Goal: Task Accomplishment & Management: Use online tool/utility

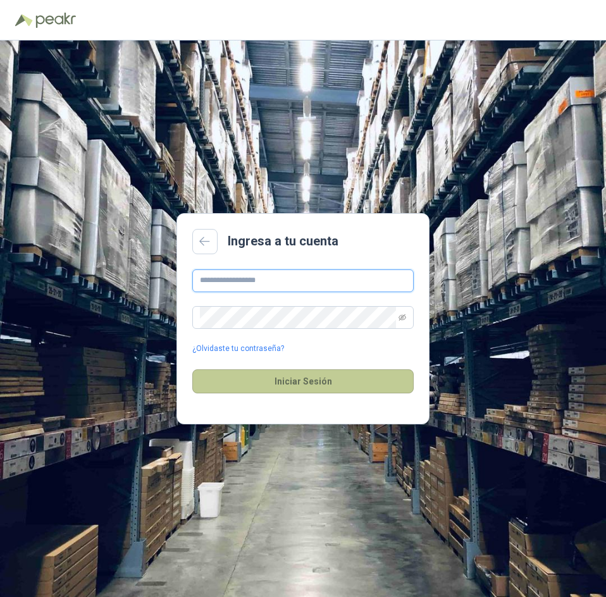
type input "**********"
click at [329, 373] on button "Iniciar Sesión" at bounding box center [302, 381] width 221 height 24
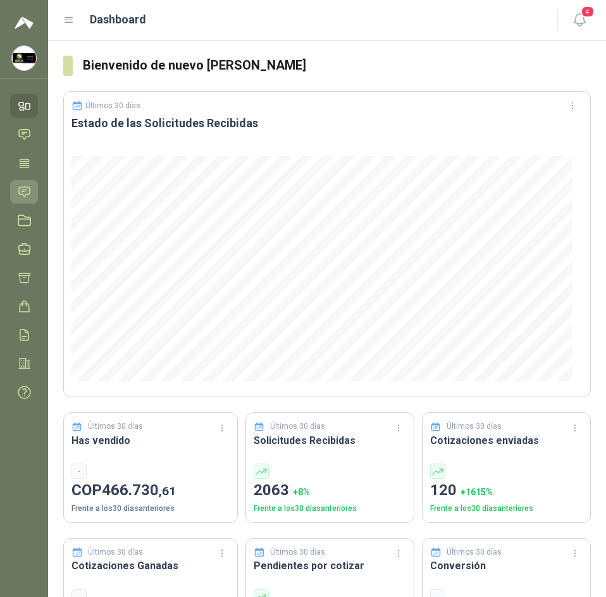
click at [25, 182] on link "Solicitudes" at bounding box center [24, 191] width 28 height 23
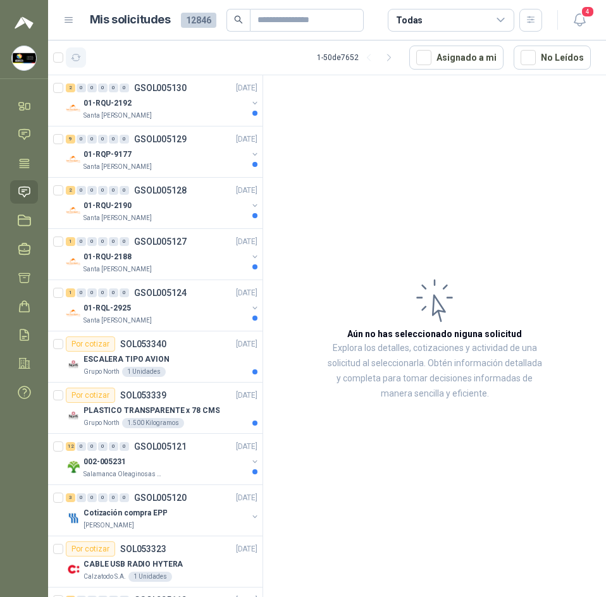
click at [77, 61] on icon "button" at bounding box center [76, 58] width 11 height 11
click at [187, 107] on div "01-RQU-2192" at bounding box center [166, 103] width 164 height 15
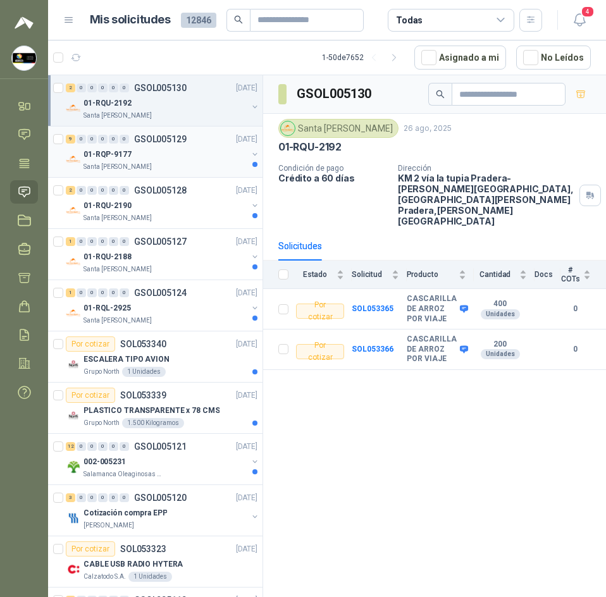
click at [175, 141] on p "GSOL005129" at bounding box center [160, 139] width 53 height 9
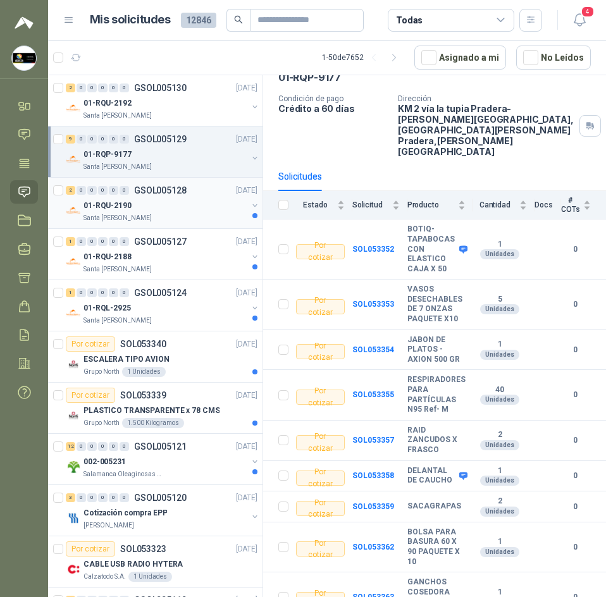
click at [181, 217] on div "Santa [PERSON_NAME]" at bounding box center [166, 218] width 164 height 10
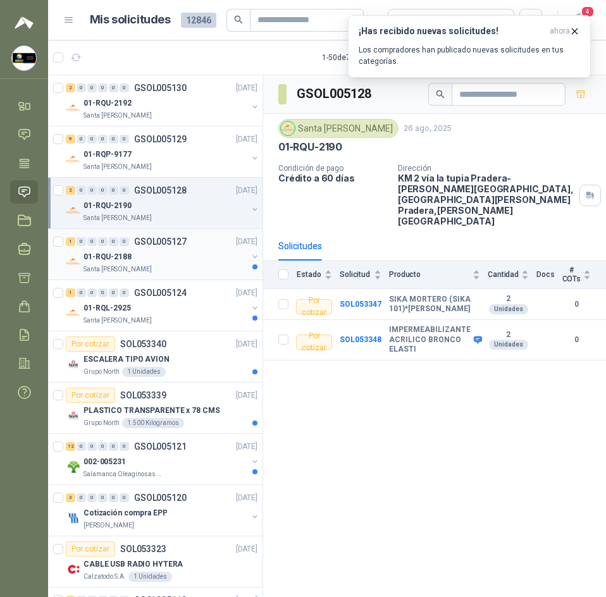
click at [136, 246] on p "GSOL005127" at bounding box center [160, 241] width 53 height 9
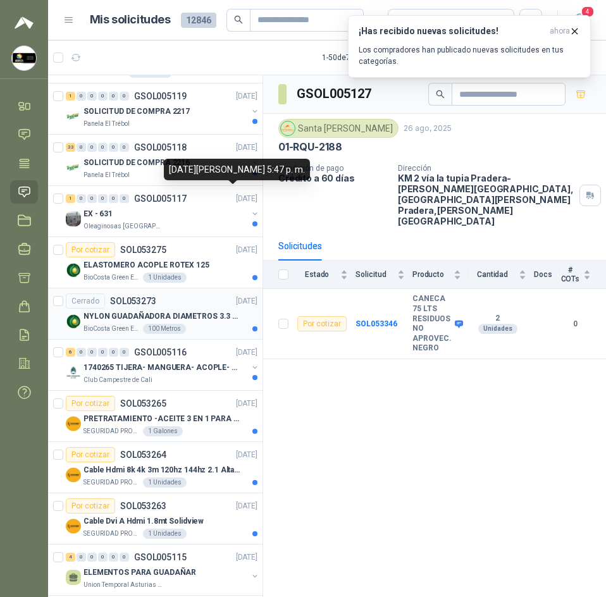
scroll to position [506, 0]
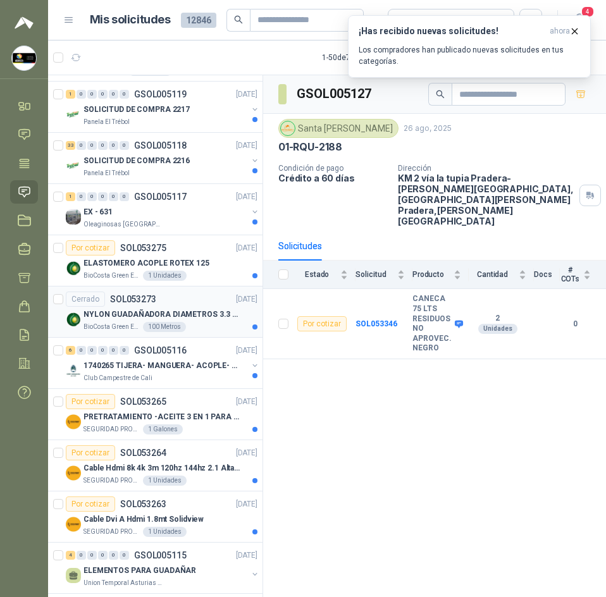
click at [104, 311] on p "NYLON GUADAÑADORA DIAMETROS 3.3 mm" at bounding box center [163, 315] width 158 height 12
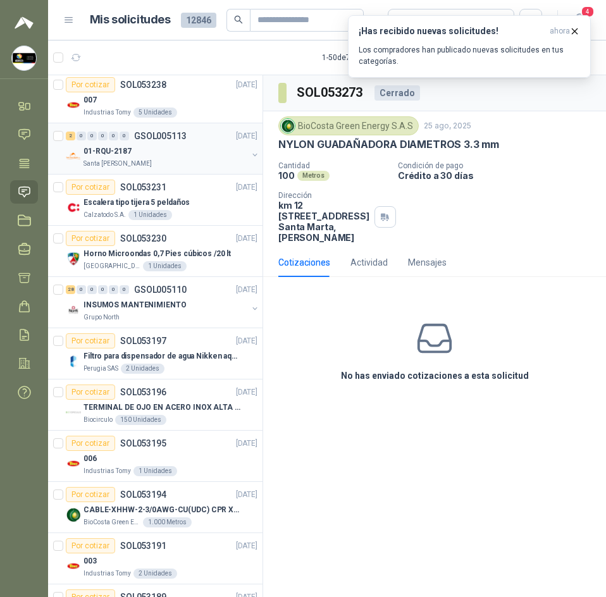
scroll to position [1328, 0]
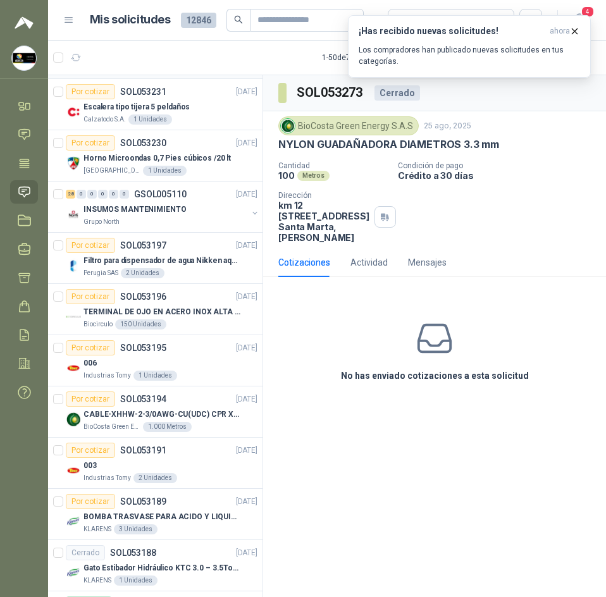
click at [174, 362] on div "006" at bounding box center [171, 363] width 174 height 15
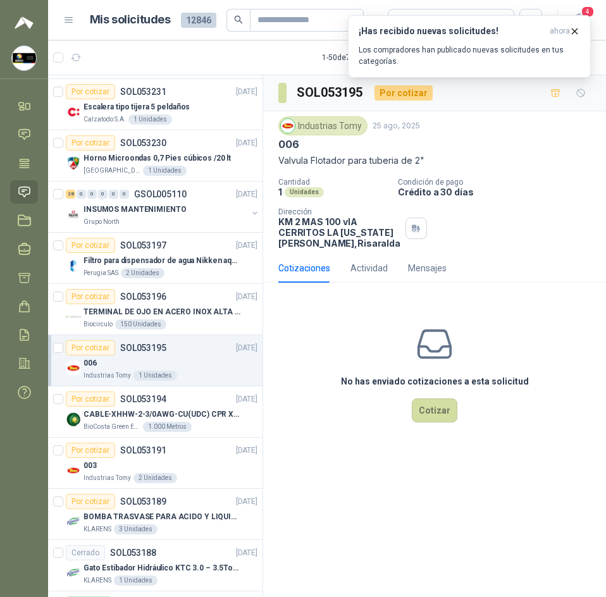
click at [317, 173] on div "Industrias Tomy 25 ago, 2025 006 Valvula Flotador para tuberia de 2" Cantidad 1…" at bounding box center [434, 182] width 313 height 132
click at [318, 162] on p "Valvula Flotador para tuberia de 2"" at bounding box center [434, 161] width 313 height 14
click at [295, 207] on div "Cantidad 1 Unidades Condición de pago Crédito a 30 días Dirección KM 2 MAS 100 …" at bounding box center [434, 213] width 313 height 71
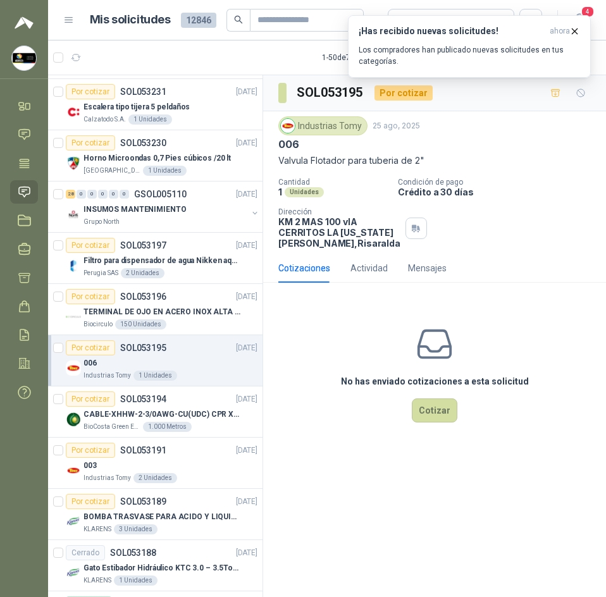
drag, startPoint x: 162, startPoint y: 292, endPoint x: 599, endPoint y: 524, distance: 494.7
click at [599, 524] on div "SOL053195 Por cotizar Industrias Tomy 25 ago, 2025 006 Valvula Flotador para tu…" at bounding box center [434, 338] width 343 height 526
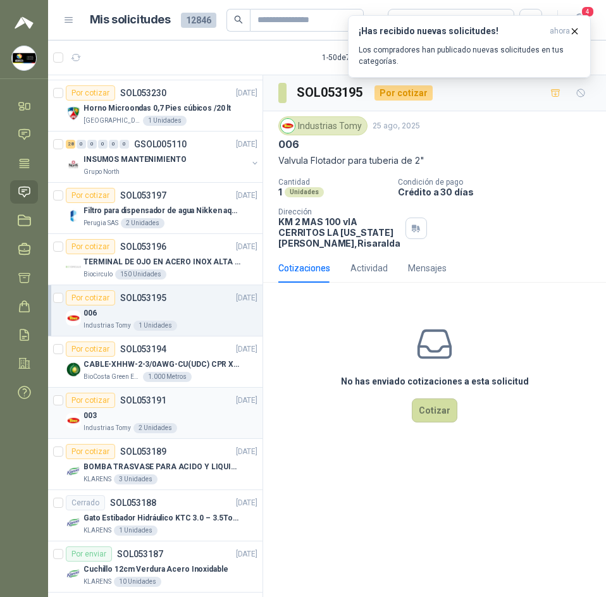
scroll to position [1455, 0]
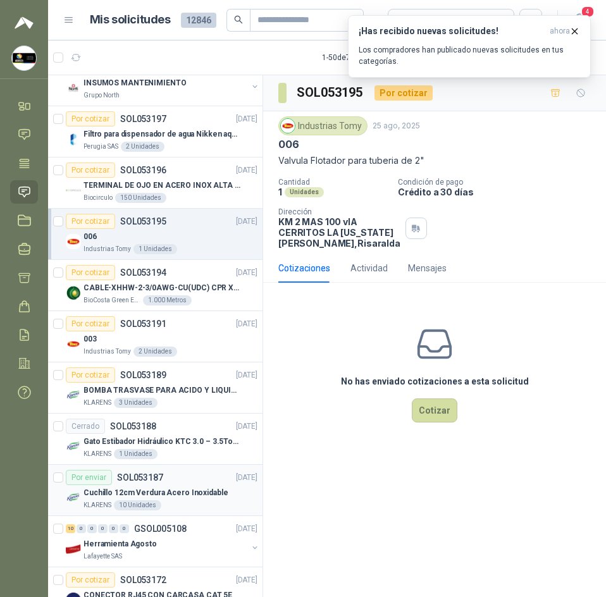
click at [166, 496] on p "Cuchillo 12cm Verdura Acero Inoxidable" at bounding box center [156, 493] width 144 height 12
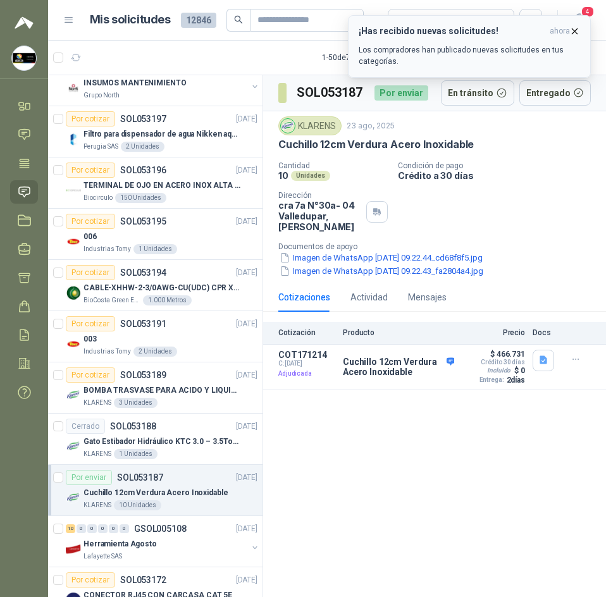
click at [578, 27] on icon "button" at bounding box center [574, 31] width 11 height 11
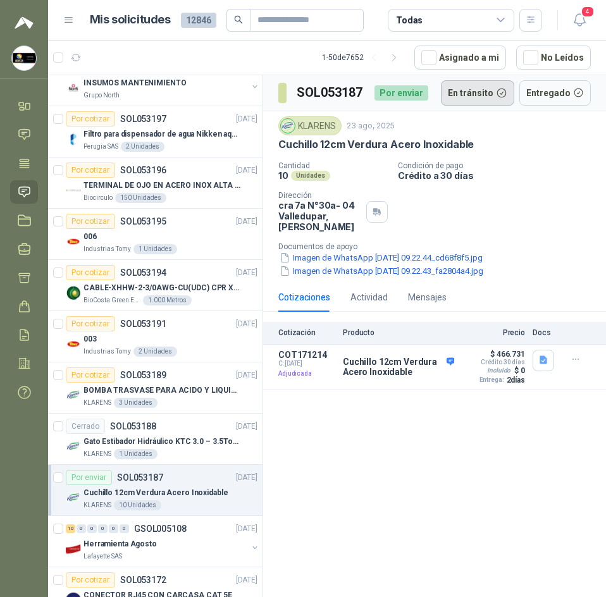
click at [480, 95] on button "En tránsito" at bounding box center [477, 92] width 73 height 25
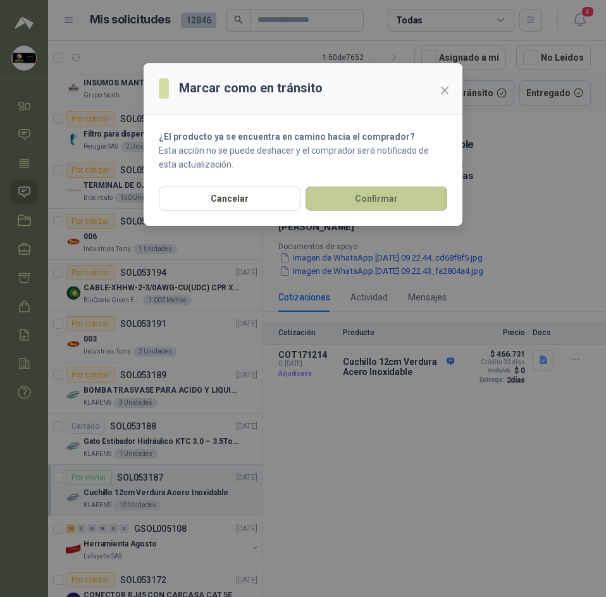
click at [365, 188] on button "Confirmar" at bounding box center [377, 199] width 142 height 24
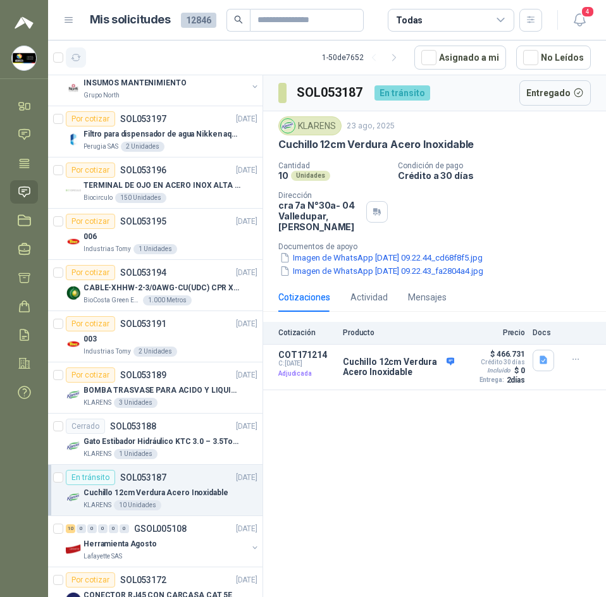
click at [84, 56] on button "button" at bounding box center [76, 57] width 20 height 20
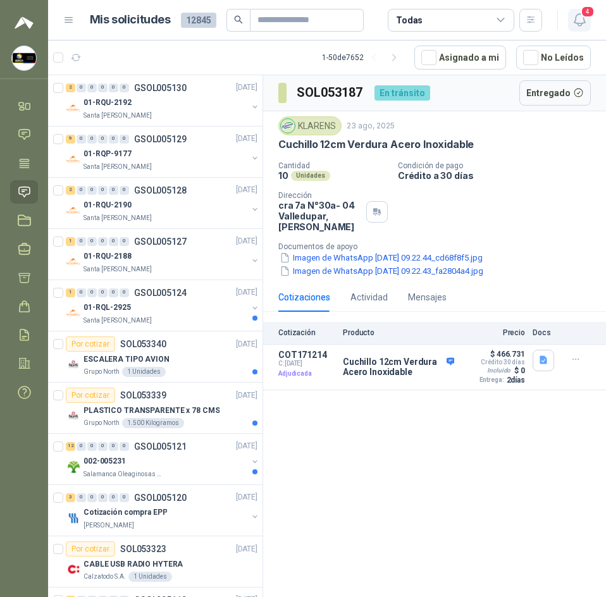
click at [584, 18] on span "4" at bounding box center [588, 12] width 14 height 12
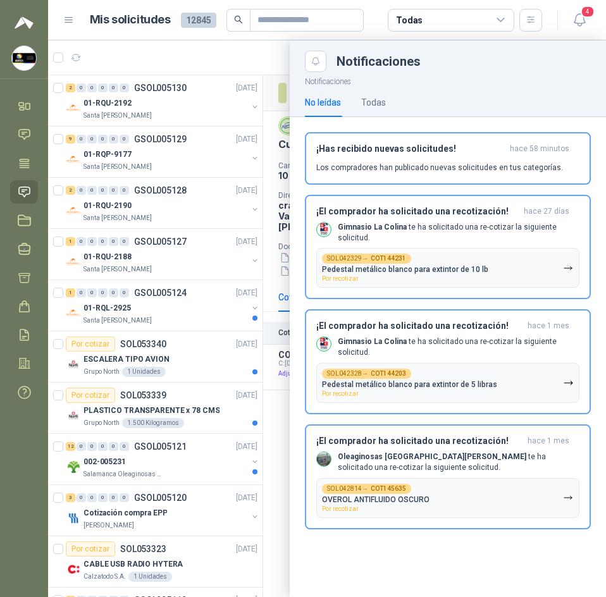
click at [275, 39] on header "Mis solicitudes 12845 Todas 4" at bounding box center [327, 20] width 558 height 40
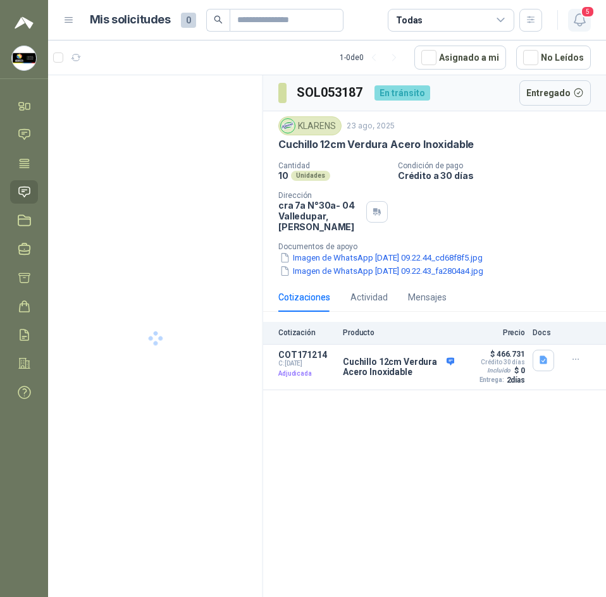
click at [581, 15] on span "5" at bounding box center [588, 12] width 14 height 12
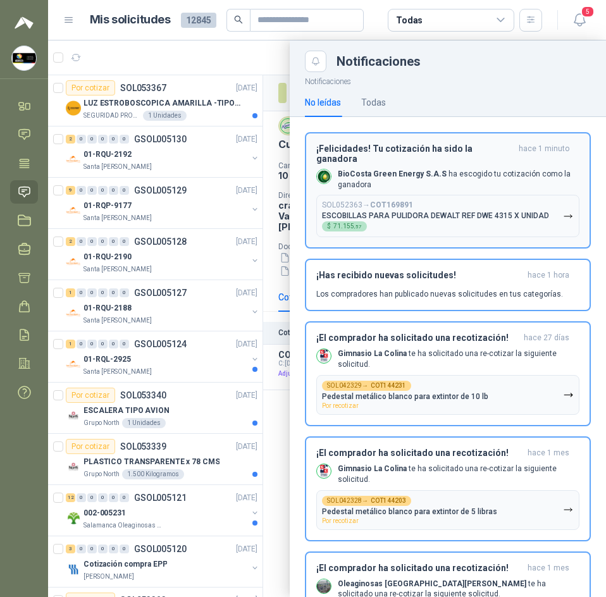
click at [456, 169] on p "BioCosta Green Energy S.A.S ha escogido tu cotización como la ganadora" at bounding box center [459, 180] width 242 height 22
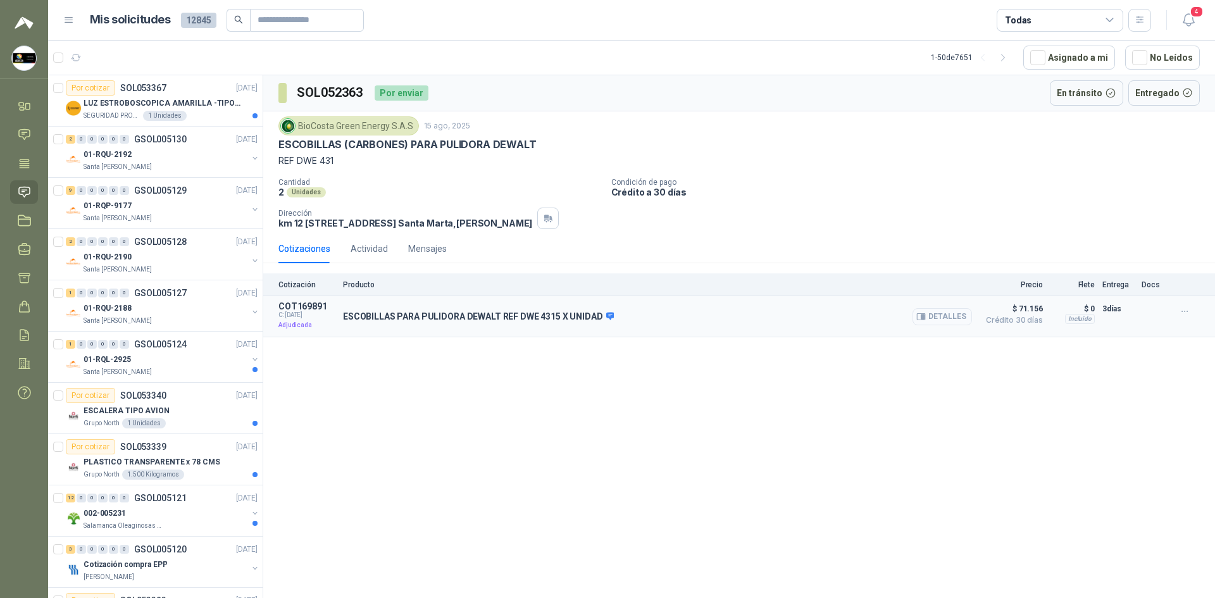
click at [605, 315] on button "Detalles" at bounding box center [941, 316] width 59 height 17
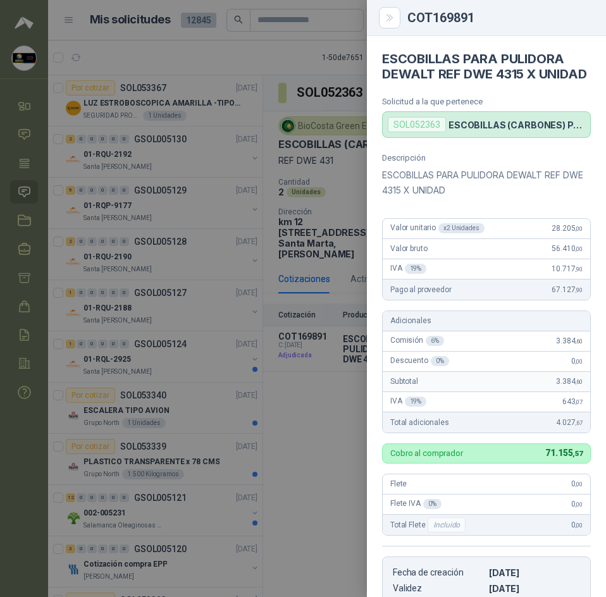
click at [234, 361] on div at bounding box center [303, 298] width 606 height 597
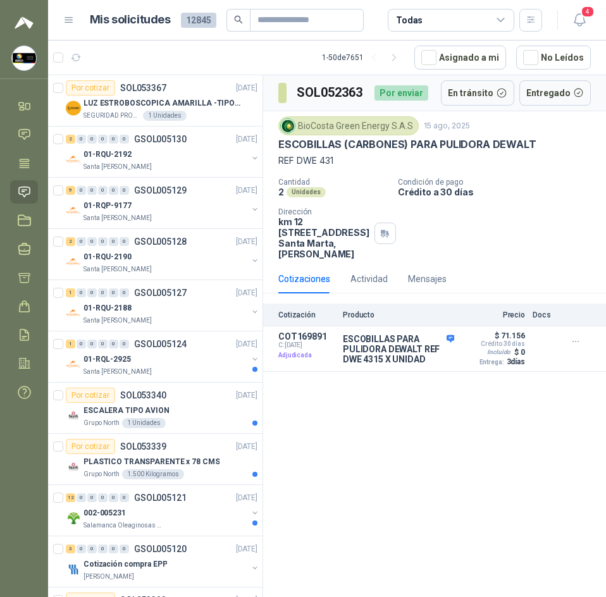
click at [514, 452] on div "SOL052363 Por enviar En tránsito Entregado BioCosta Green Energy S.A.S 15 ago, …" at bounding box center [434, 338] width 343 height 526
click at [430, 357] on button "Detalles" at bounding box center [424, 348] width 59 height 17
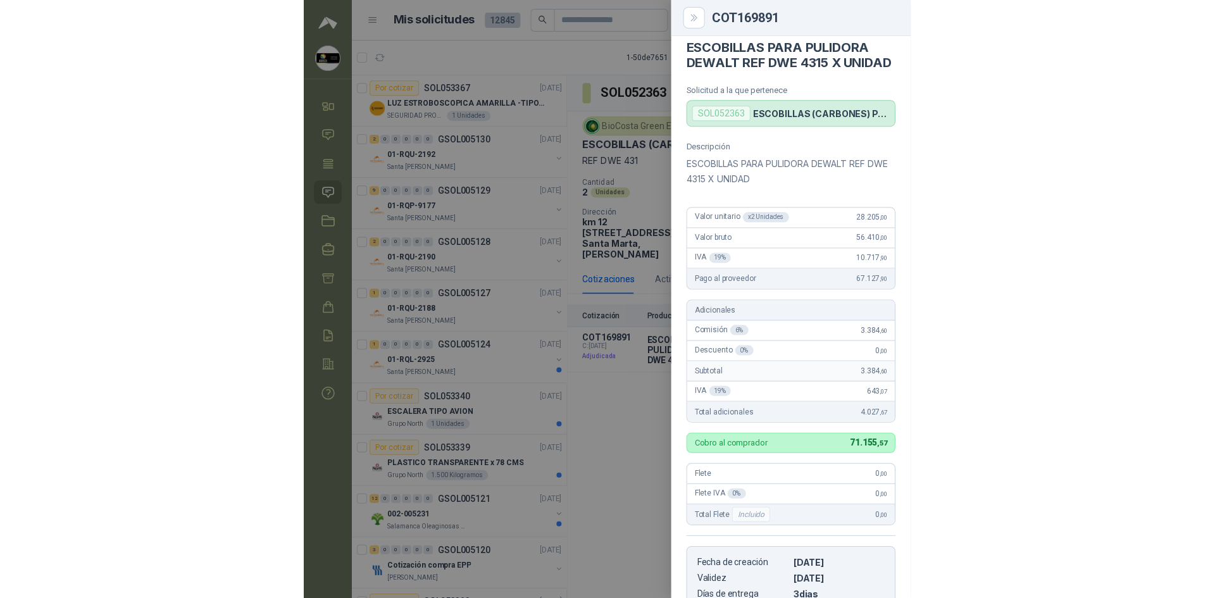
scroll to position [0, 0]
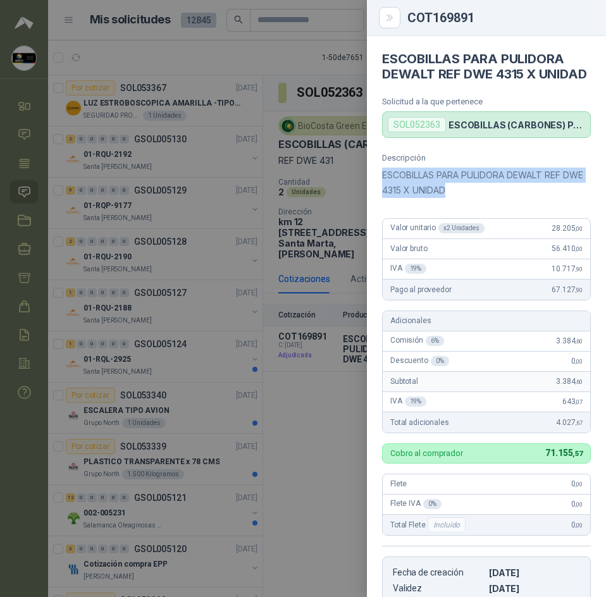
drag, startPoint x: 374, startPoint y: 183, endPoint x: 505, endPoint y: 204, distance: 133.1
click at [505, 204] on div "Descripción ESCOBILLAS PARA PULIDORA DEWALT REF DWE 4315 X UNIDAD Valor unitari…" at bounding box center [486, 394] width 239 height 483
copy p "ESCOBILLAS PARA PULIDORA DEWALT REF DWE 4315 X UNIDAD"
click at [436, 191] on p "ESCOBILLAS PARA PULIDORA DEWALT REF DWE 4315 X UNIDAD" at bounding box center [486, 183] width 209 height 30
drag, startPoint x: 376, startPoint y: 189, endPoint x: 485, endPoint y: 199, distance: 108.6
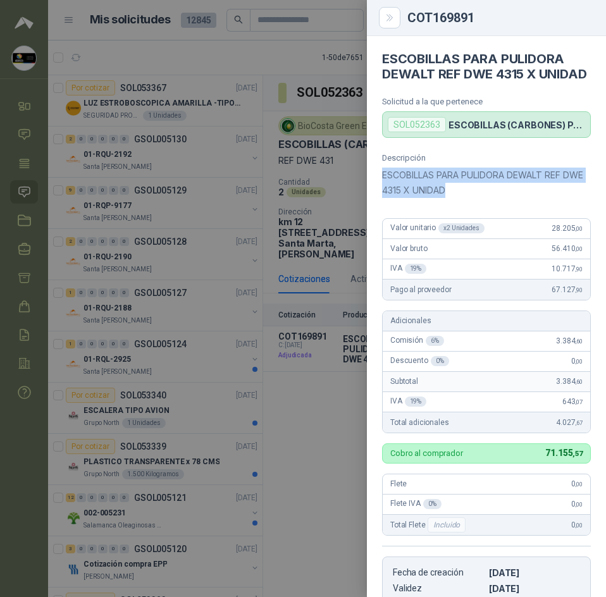
click at [485, 199] on div "Descripción ESCOBILLAS PARA PULIDORA DEWALT REF DWE 4315 X UNIDAD Valor unitari…" at bounding box center [486, 394] width 239 height 483
click at [510, 214] on div "Descripción ESCOBILLAS PARA PULIDORA DEWALT REF DWE 4315 X UNIDAD Valor unitari…" at bounding box center [486, 394] width 239 height 483
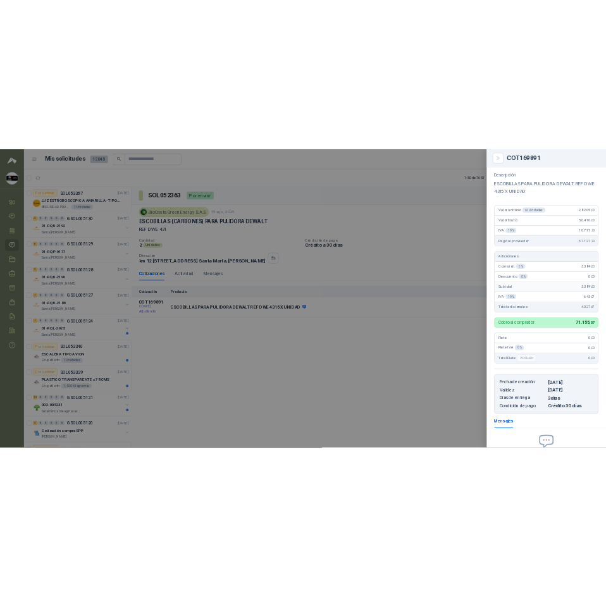
scroll to position [264, 0]
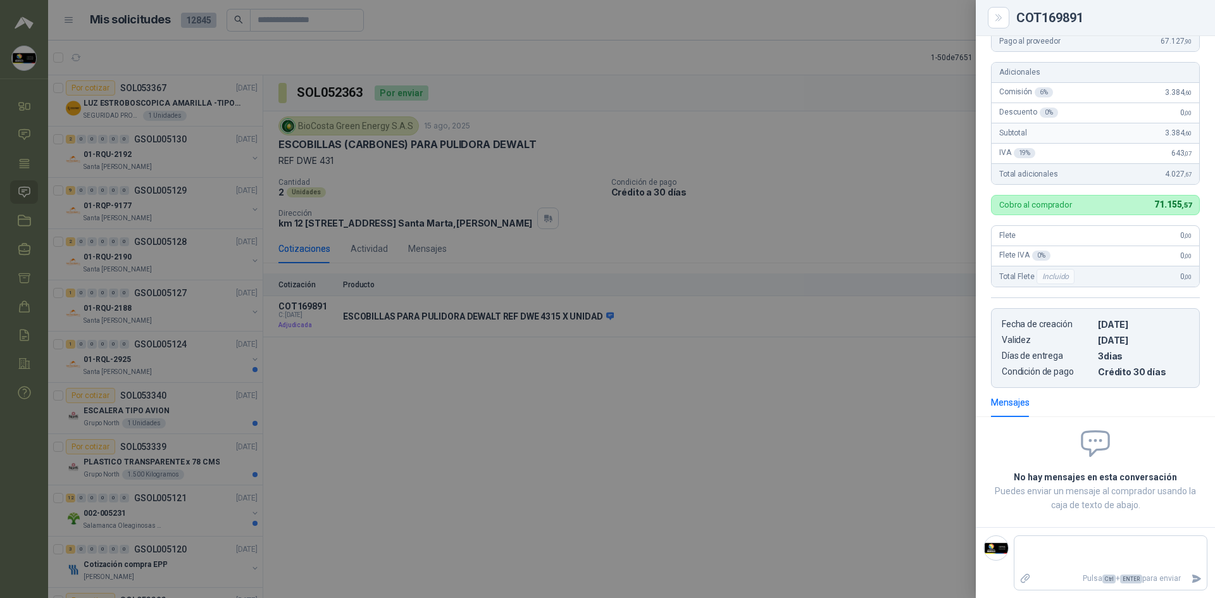
drag, startPoint x: 695, startPoint y: 376, endPoint x: 598, endPoint y: 337, distance: 104.7
click at [605, 376] on div at bounding box center [607, 299] width 1215 height 598
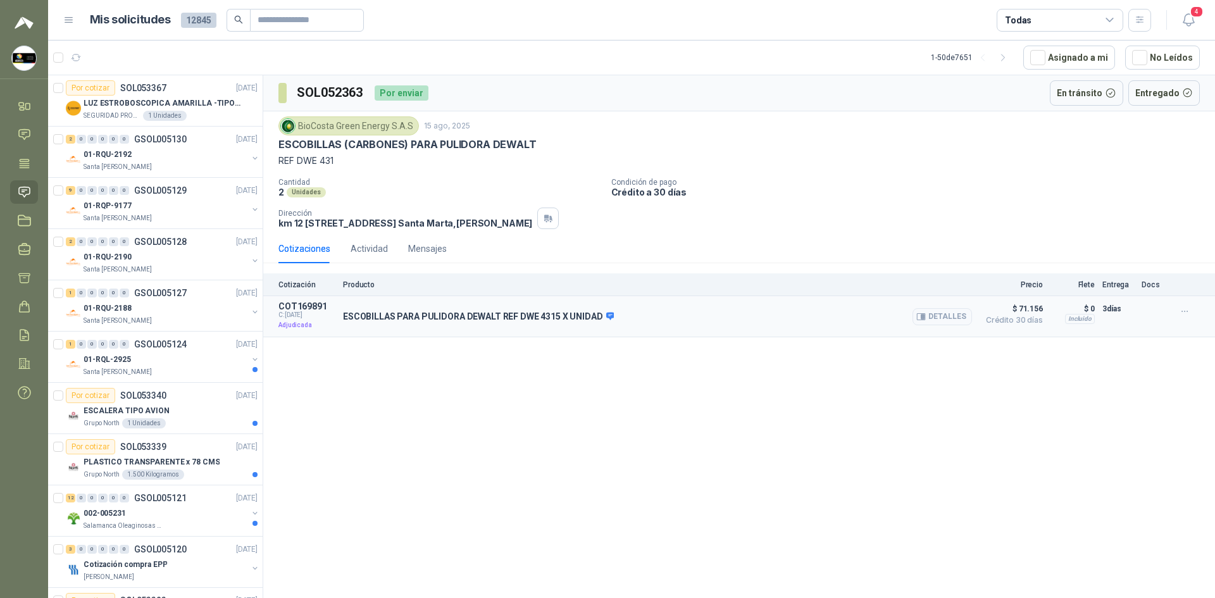
drag, startPoint x: 337, startPoint y: 316, endPoint x: 637, endPoint y: 315, distance: 300.5
click at [605, 315] on article "COT169891 C: 19/08/2025 Adjudicada ESCOBILLAS PARA PULIDORA DEWALT REF DWE 4315…" at bounding box center [738, 316] width 951 height 41
click at [494, 340] on div "SOL052363 Por enviar En tránsito Entregado BioCosta Green Energy S.A.S 15 ago, …" at bounding box center [738, 338] width 951 height 527
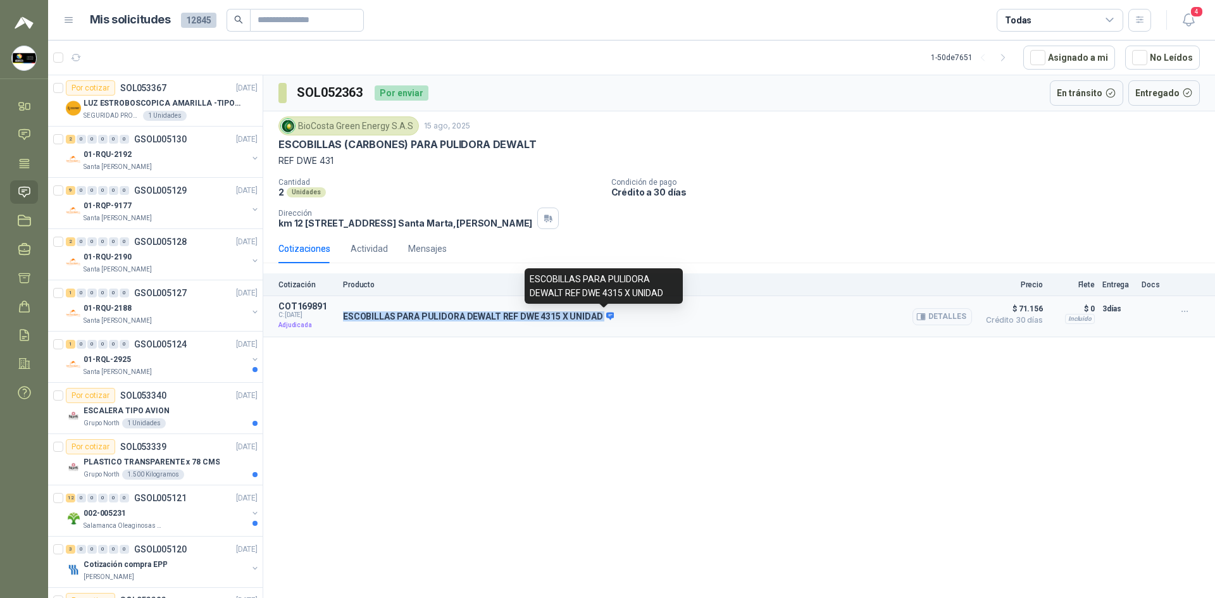
drag, startPoint x: 343, startPoint y: 314, endPoint x: 601, endPoint y: 314, distance: 258.1
click at [601, 314] on p "ESCOBILLAS PARA PULIDORA DEWALT REF DWE 4315 X UNIDAD" at bounding box center [478, 316] width 271 height 11
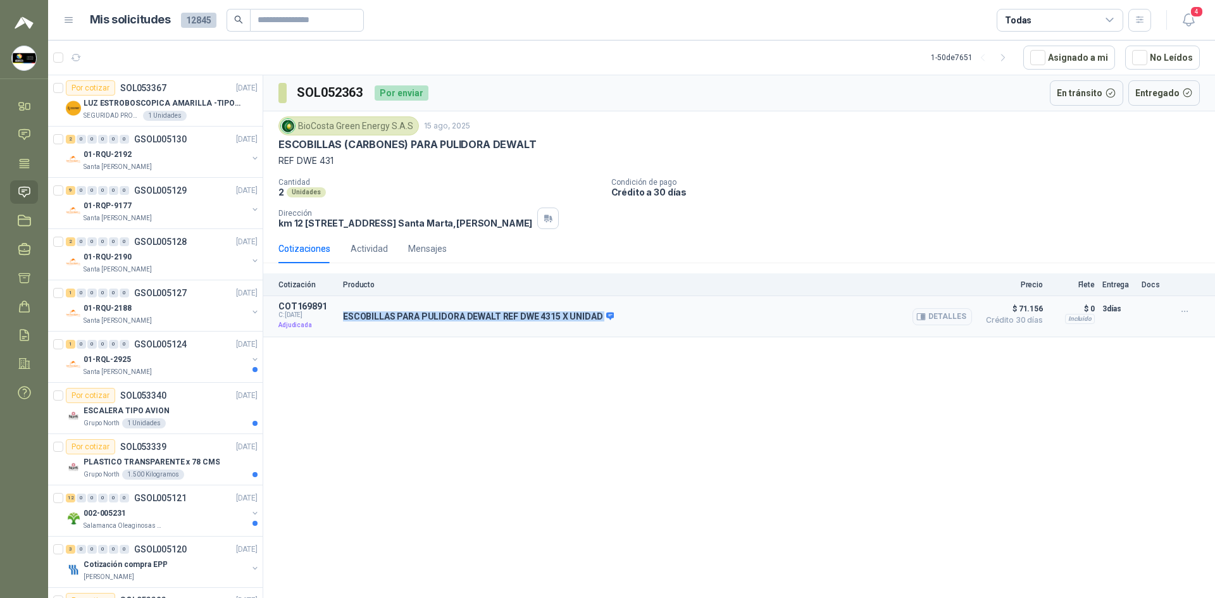
copy div "ESCOBILLAS PARA PULIDORA DEWALT REF DWE 4315 X UNIDAD"
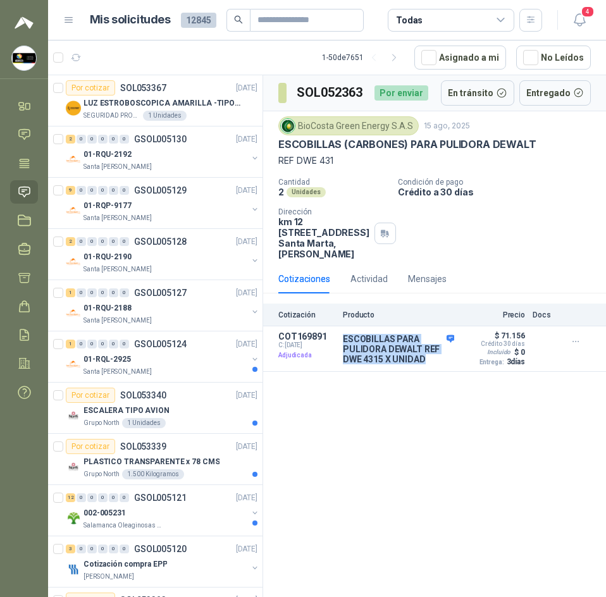
click at [370, 427] on div "SOL052363 Por enviar En tránsito Entregado BioCosta Green Energy S.A.S 15 ago, …" at bounding box center [434, 338] width 343 height 526
click at [507, 340] on p "$ 71.156" at bounding box center [510, 335] width 30 height 9
click at [400, 354] on icon "button" at bounding box center [403, 348] width 9 height 9
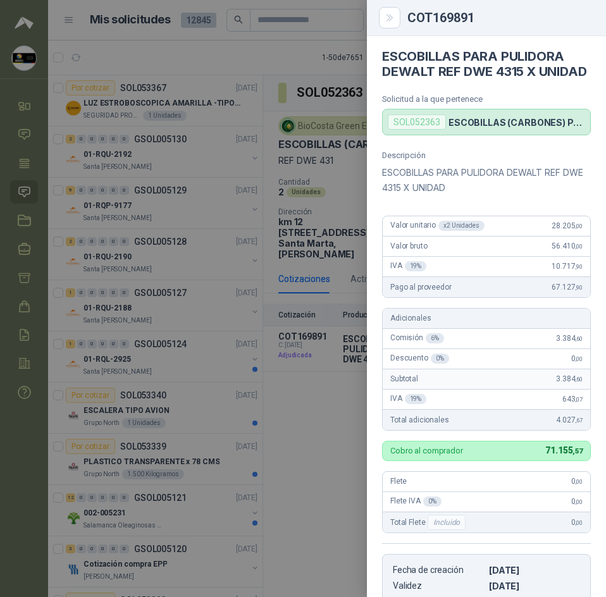
scroll to position [0, 0]
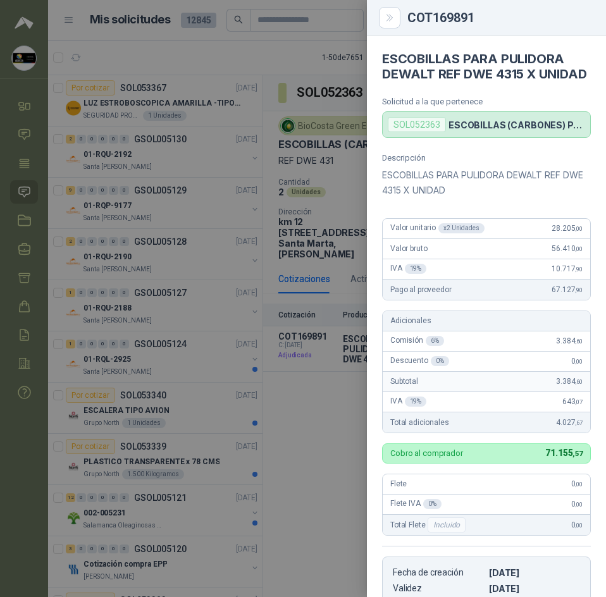
click at [276, 293] on div at bounding box center [303, 298] width 606 height 597
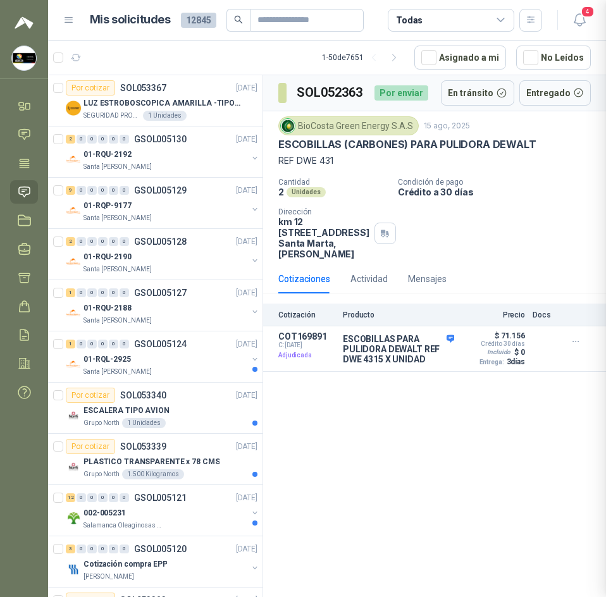
scroll to position [264, 0]
click at [292, 228] on p "km 12 via alterna zona franca tayrona lote 40 Santa Marta , Magdalena" at bounding box center [323, 237] width 91 height 43
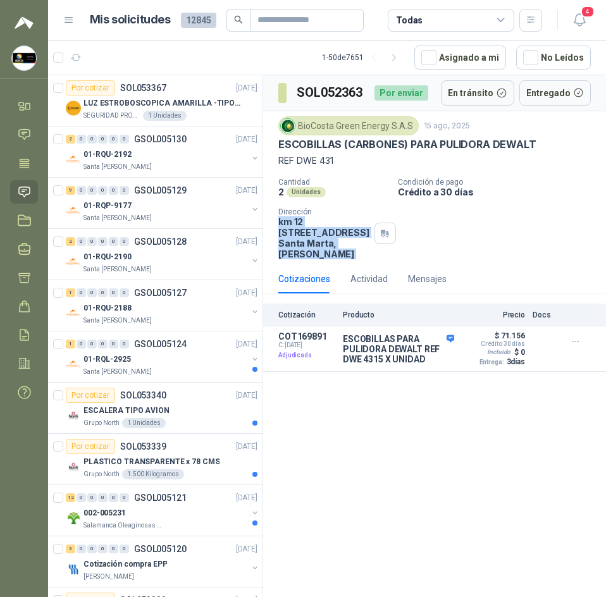
click at [292, 228] on p "km 12 via alterna zona franca tayrona lote 40 Santa Marta , Magdalena" at bounding box center [323, 237] width 91 height 43
click at [583, 22] on icon "button" at bounding box center [580, 20] width 16 height 16
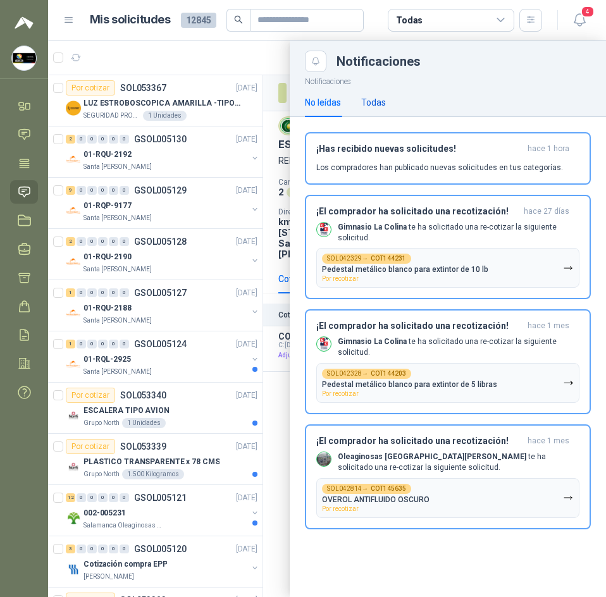
click at [385, 104] on div "Todas" at bounding box center [373, 103] width 25 height 14
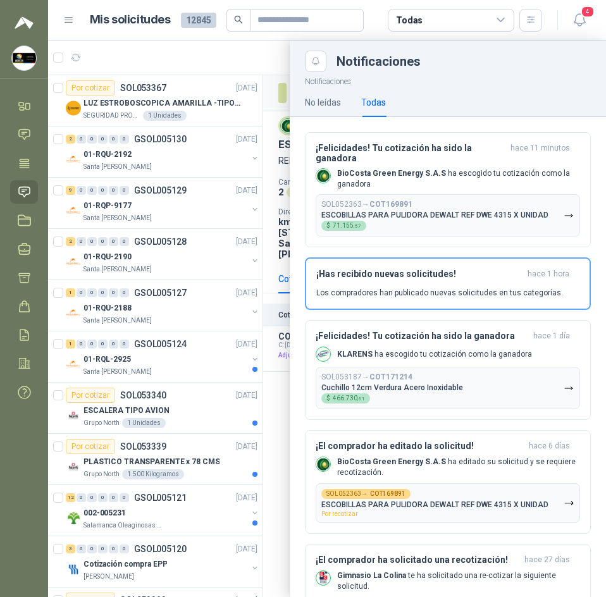
click at [157, 61] on div at bounding box center [327, 318] width 558 height 557
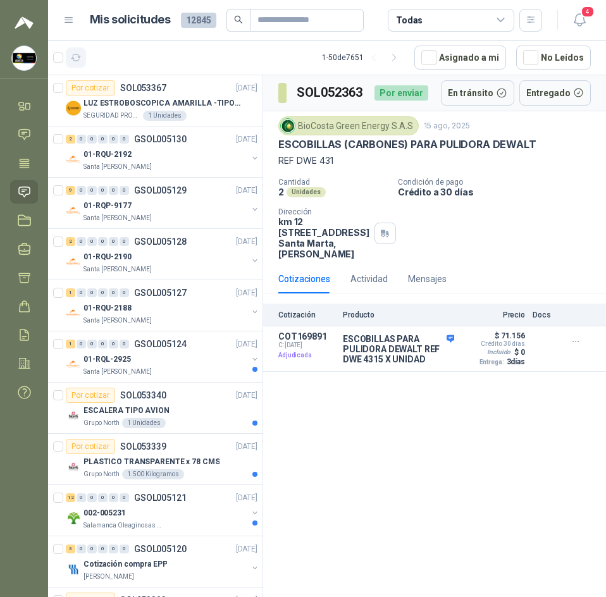
click at [79, 67] on button "button" at bounding box center [76, 57] width 20 height 20
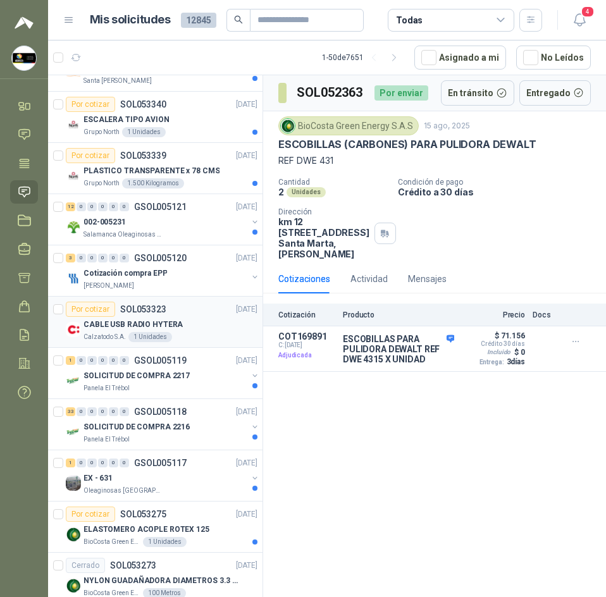
scroll to position [380, 0]
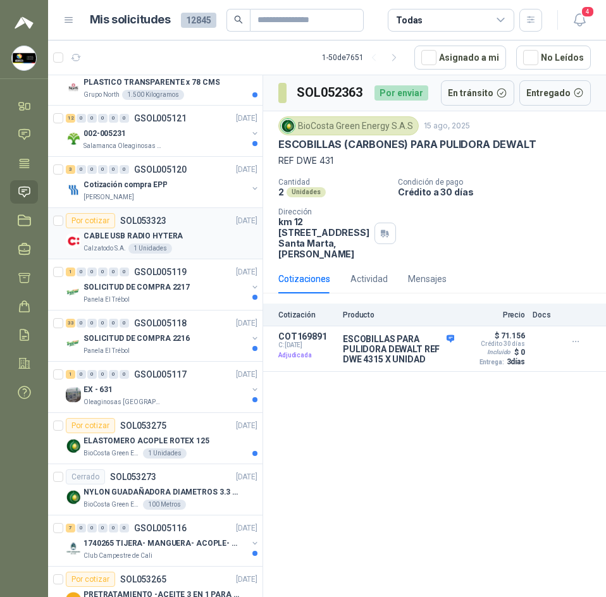
click at [204, 233] on div "CABLE USB RADIO HYTERA" at bounding box center [171, 235] width 174 height 15
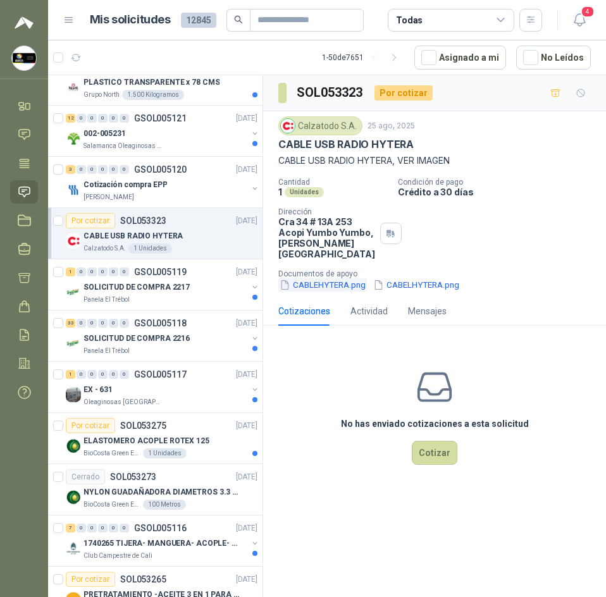
click at [318, 289] on button "CABLEHYTERA.png" at bounding box center [322, 284] width 89 height 13
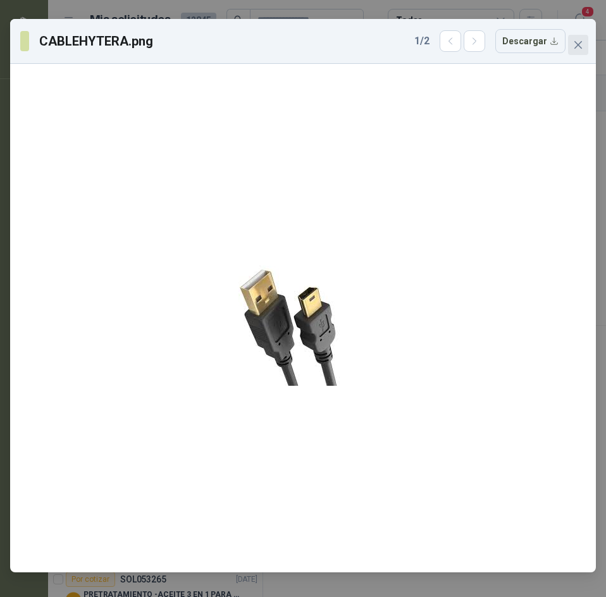
click at [578, 37] on button "Close" at bounding box center [578, 45] width 20 height 20
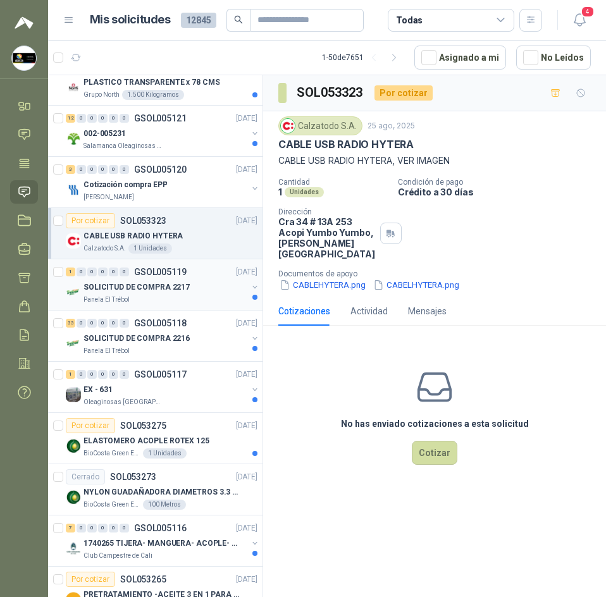
click at [164, 279] on div "1 0 0 0 0 0 GSOL005119 25/08/25" at bounding box center [163, 271] width 194 height 15
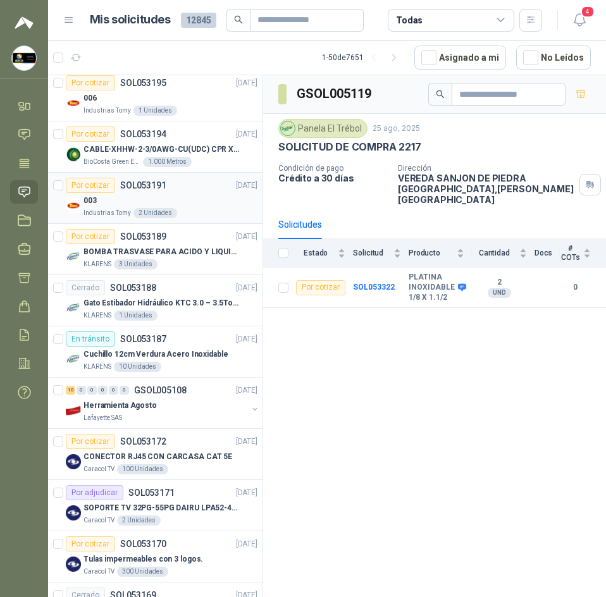
scroll to position [1392, 0]
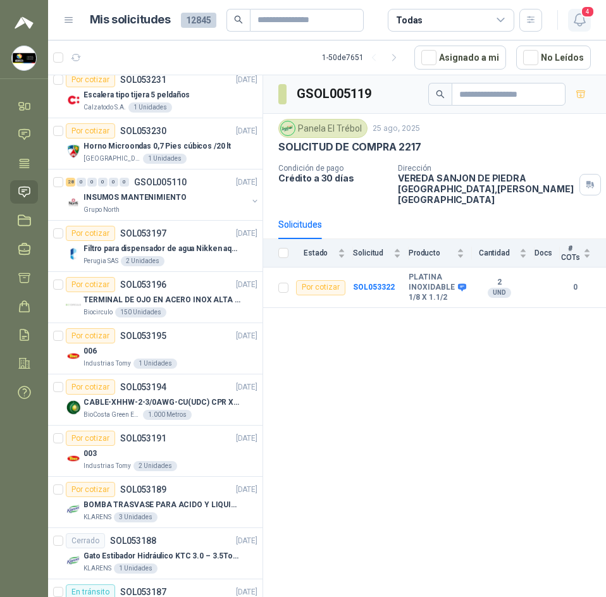
click at [578, 12] on icon "button" at bounding box center [580, 20] width 16 height 16
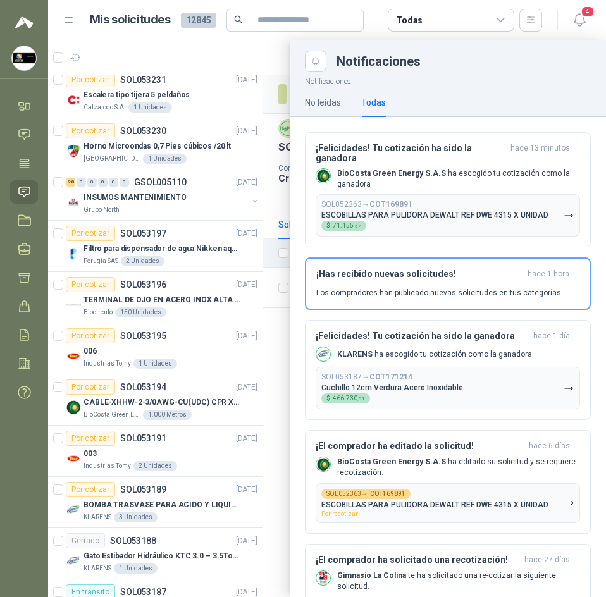
click at [382, 101] on div "Todas" at bounding box center [373, 103] width 25 height 14
click at [437, 209] on div "SOL052363 → COT169891 ESCOBILLAS PARA PULIDORA DEWALT REF DWE 4315 X UNIDAD $ 7…" at bounding box center [434, 215] width 227 height 31
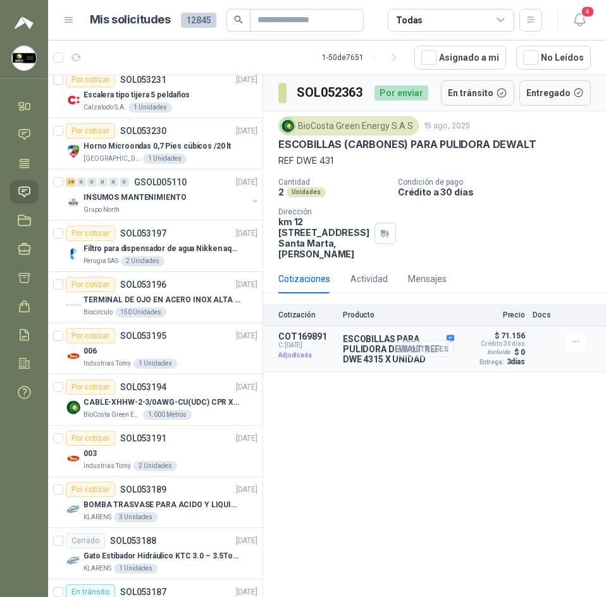
click at [440, 357] on button "Detalles" at bounding box center [424, 348] width 59 height 17
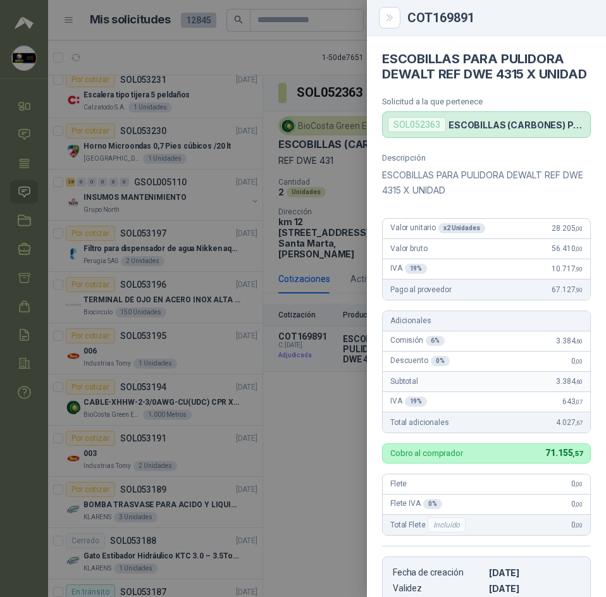
scroll to position [258, 0]
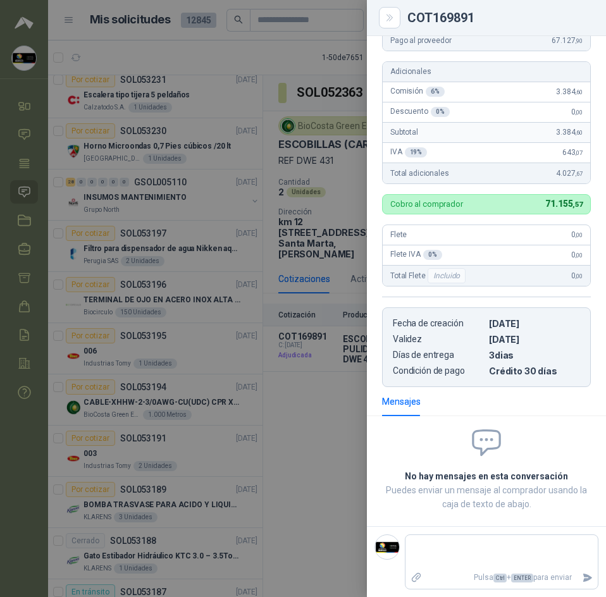
click at [329, 455] on div at bounding box center [303, 298] width 606 height 597
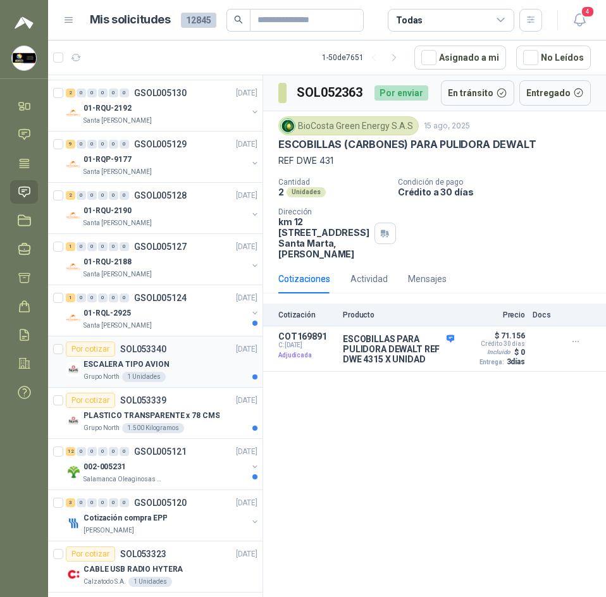
scroll to position [127, 0]
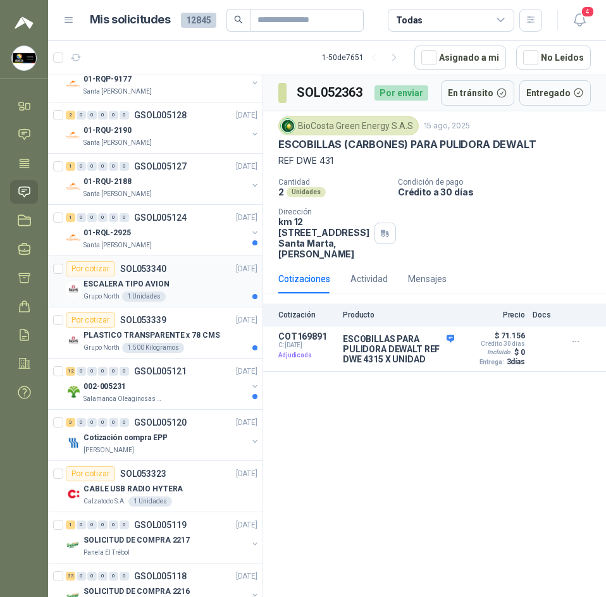
click at [188, 288] on div "ESCALERA TIPO AVION" at bounding box center [171, 283] width 174 height 15
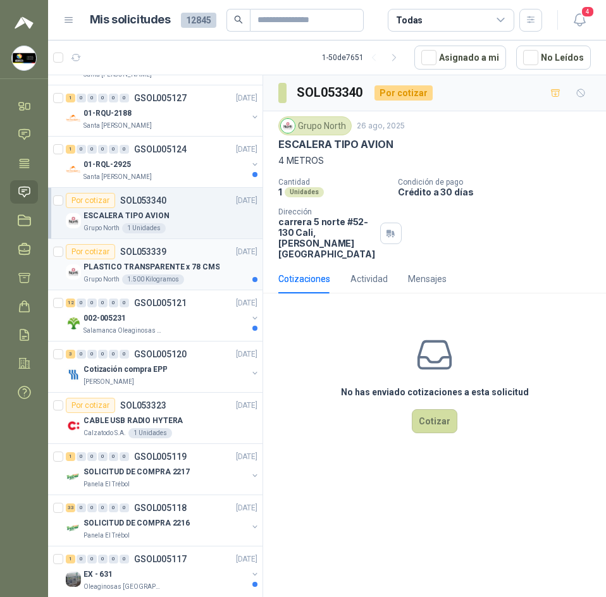
scroll to position [253, 0]
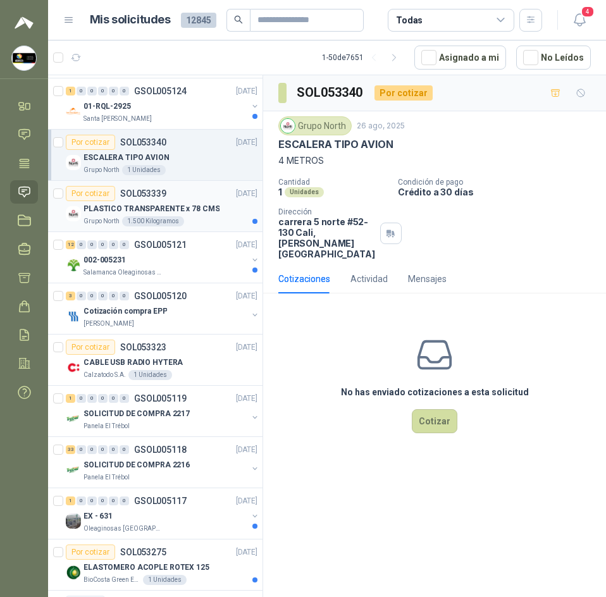
click at [199, 195] on div "Por cotizar SOL053339 26/08/25" at bounding box center [162, 193] width 192 height 15
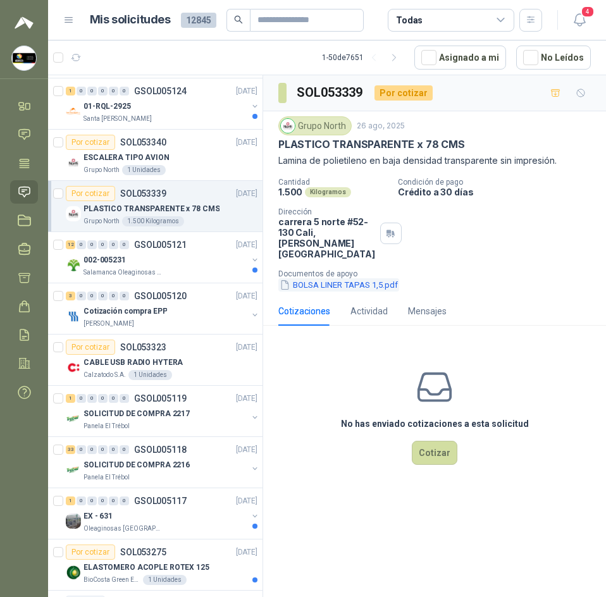
click at [336, 278] on button "BOLSA LINER TAPAS 1,5.pdf" at bounding box center [338, 284] width 121 height 13
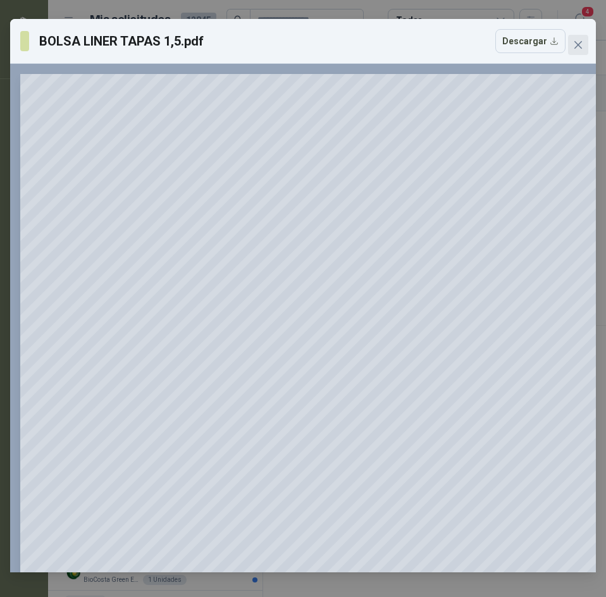
click at [585, 35] on button "Close" at bounding box center [578, 45] width 20 height 20
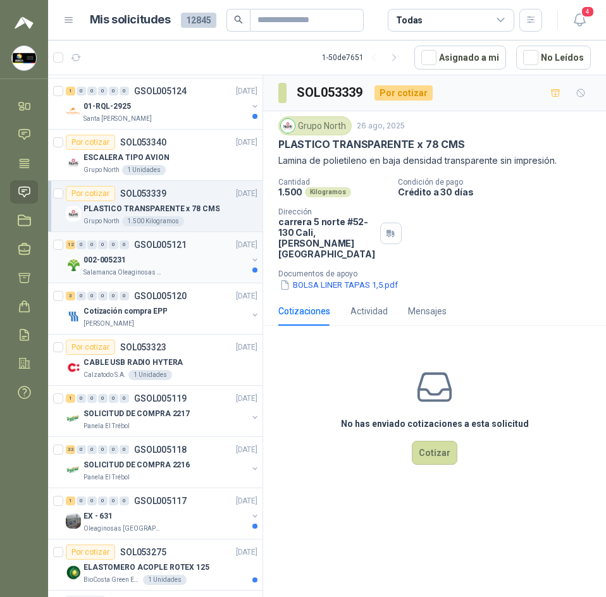
click at [183, 275] on div "Salamanca Oleaginosas SAS" at bounding box center [166, 273] width 164 height 10
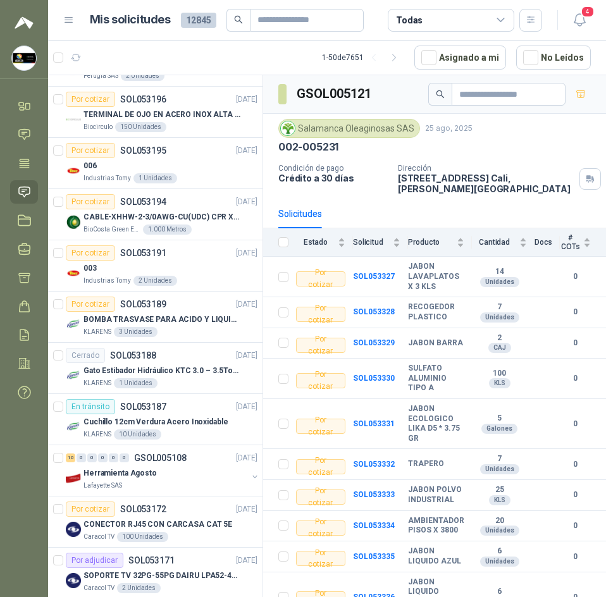
scroll to position [1645, 0]
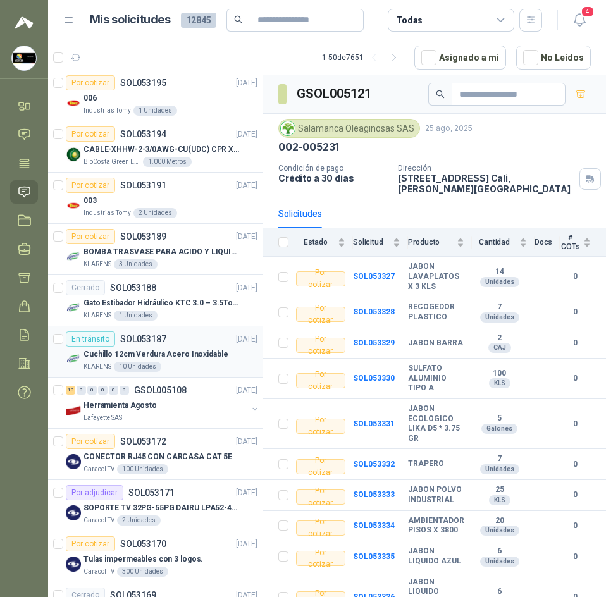
click at [173, 359] on p "Cuchillo 12cm Verdura Acero Inoxidable" at bounding box center [156, 355] width 144 height 12
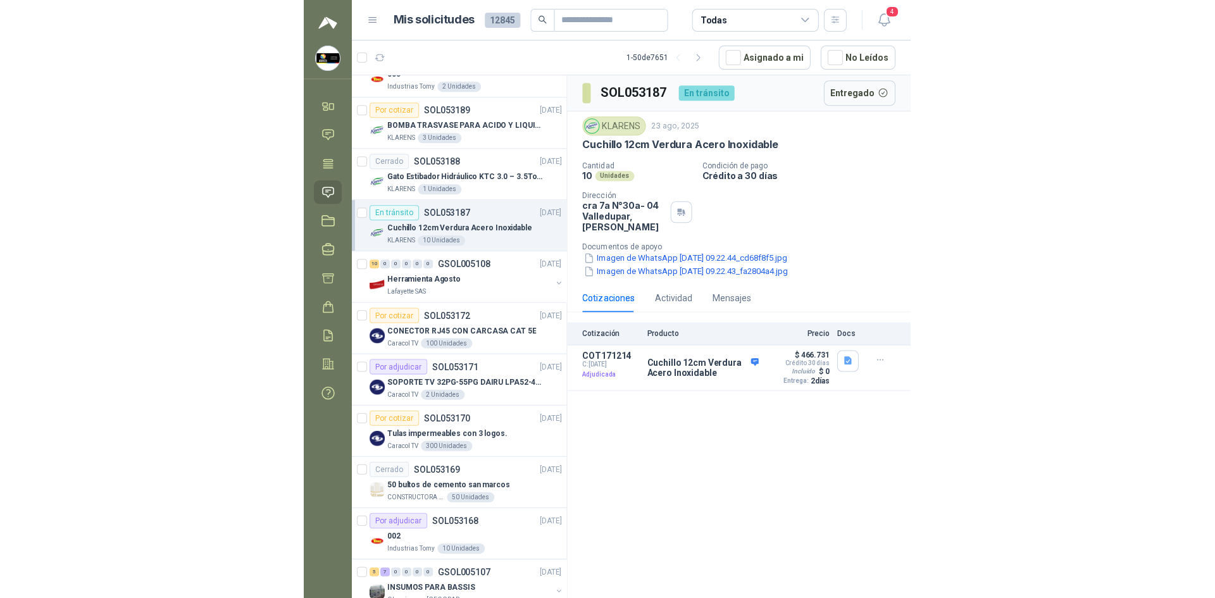
scroll to position [1898, 0]
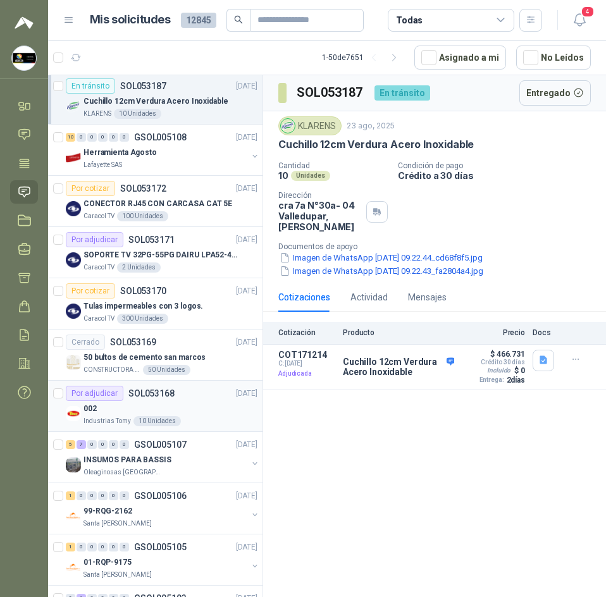
click at [175, 396] on div "Por adjudicar SOL053168 22/08/25" at bounding box center [162, 393] width 192 height 15
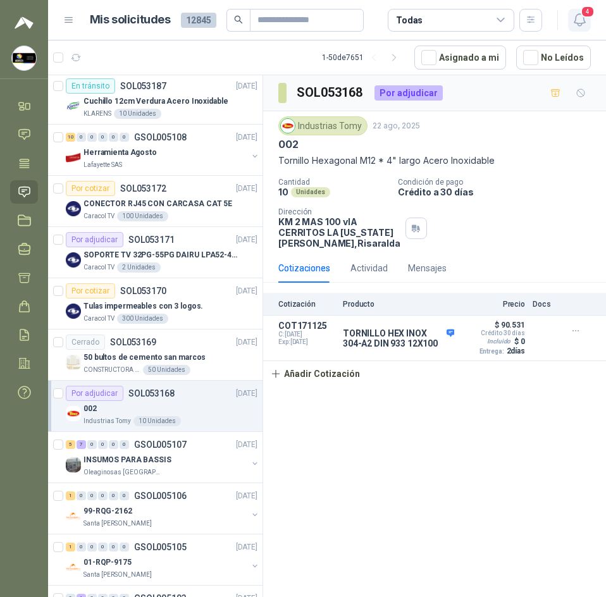
click at [576, 23] on icon "button" at bounding box center [579, 20] width 11 height 12
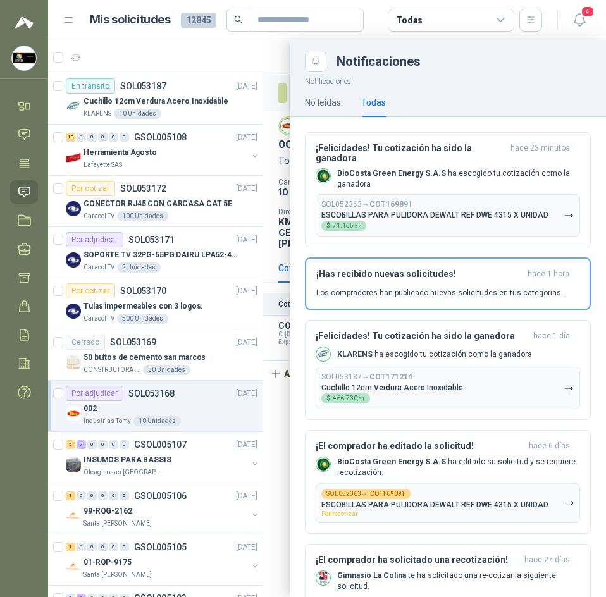
click at [118, 49] on div at bounding box center [327, 318] width 558 height 557
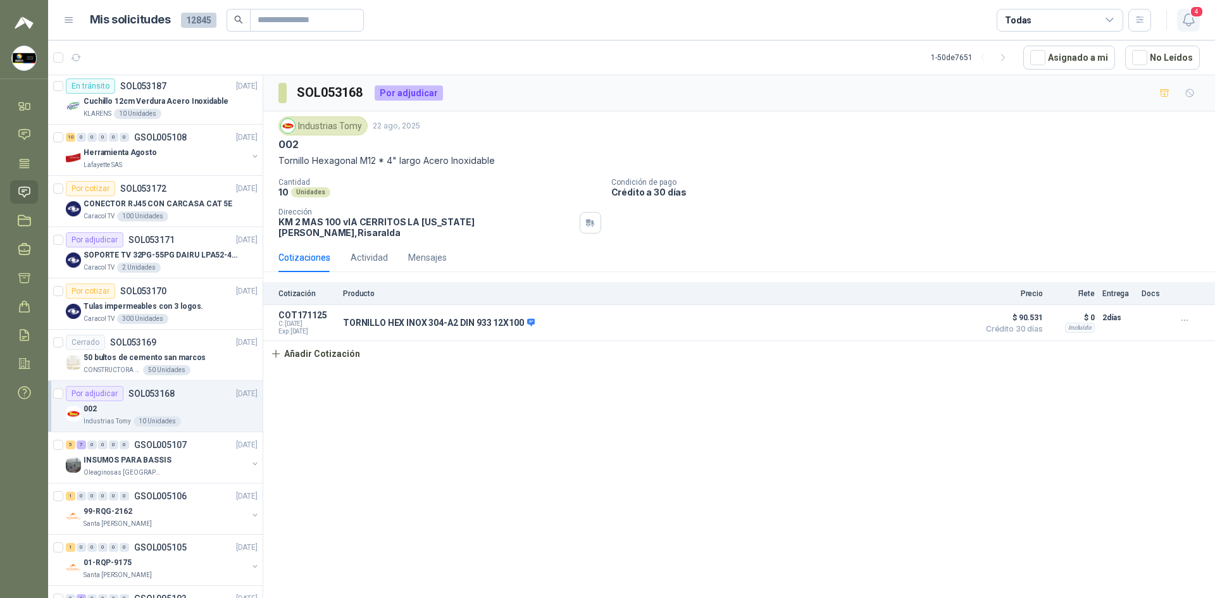
click at [605, 20] on icon "button" at bounding box center [1188, 20] width 16 height 16
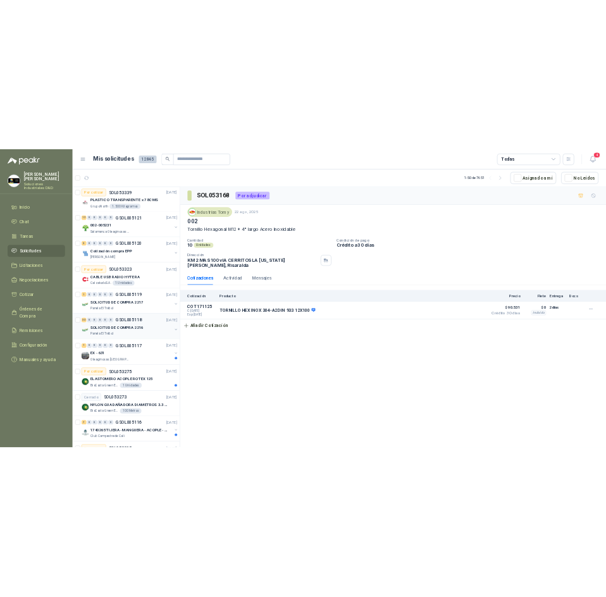
scroll to position [380, 0]
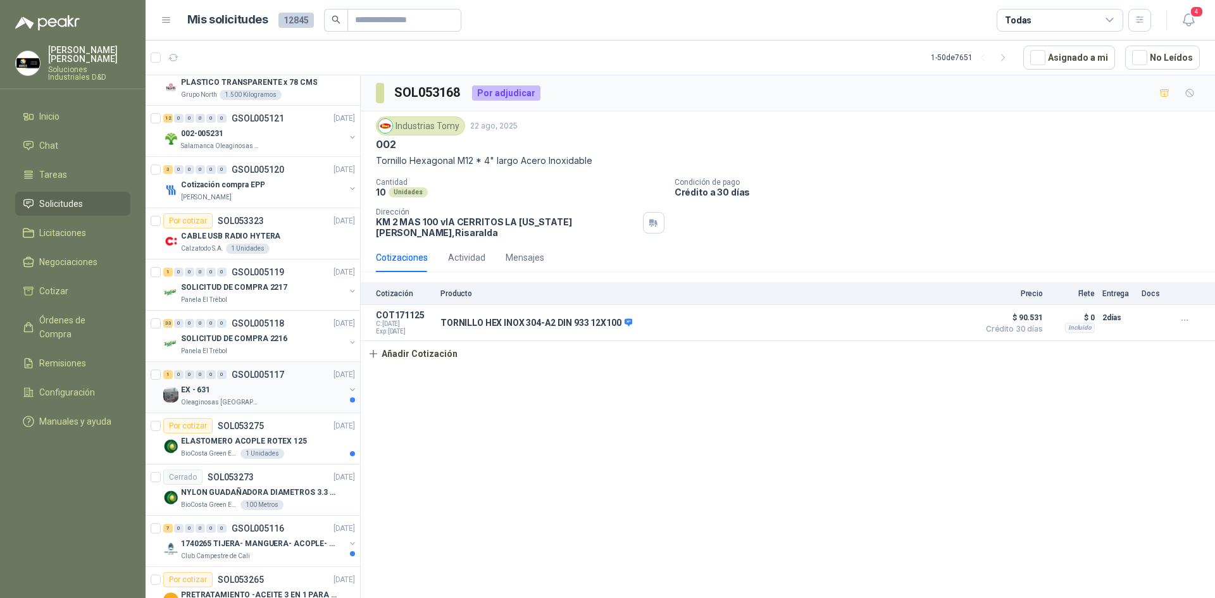
click at [251, 393] on div "EX - 631" at bounding box center [263, 389] width 164 height 15
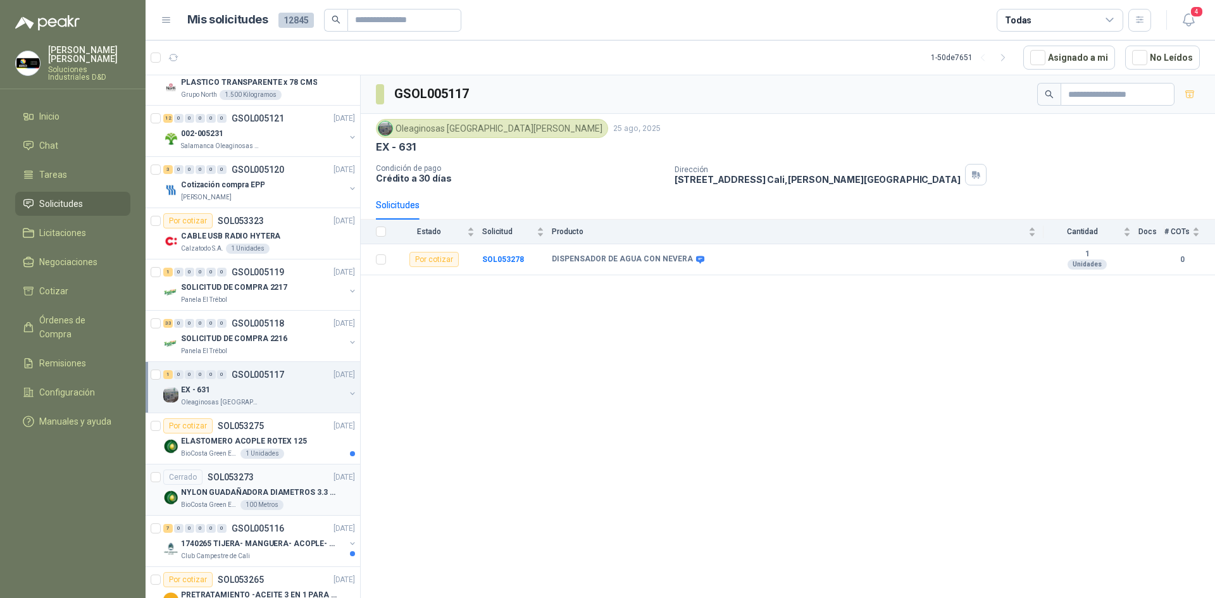
click at [285, 474] on div "Cerrado SOL053273 25/08/25" at bounding box center [259, 476] width 192 height 15
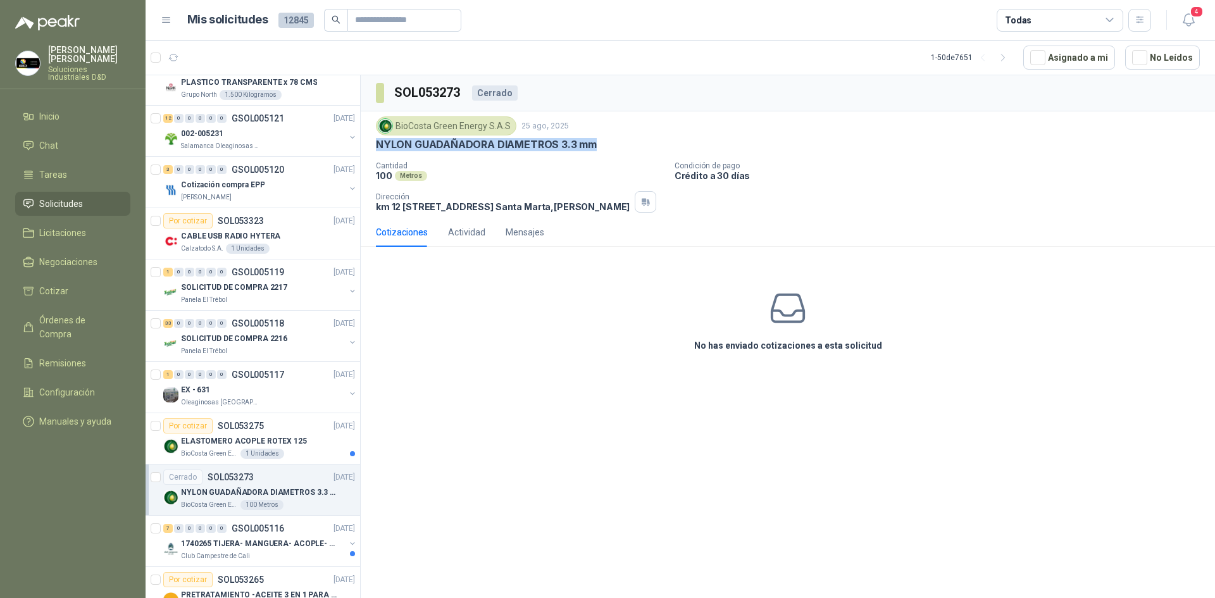
drag, startPoint x: 364, startPoint y: 145, endPoint x: 714, endPoint y: 143, distance: 349.8
click at [714, 143] on div "BioCosta Green Energy S.A.S 25 ago, 2025 NYLON GUADAÑADORA DIAMETROS 3.3 mm Can…" at bounding box center [788, 164] width 854 height 106
copy p "NYLON GUADAÑADORA DIAMETROS 3.3 mm"
click at [245, 334] on p "SOLICITUD DE COMPRA 2216" at bounding box center [234, 339] width 106 height 12
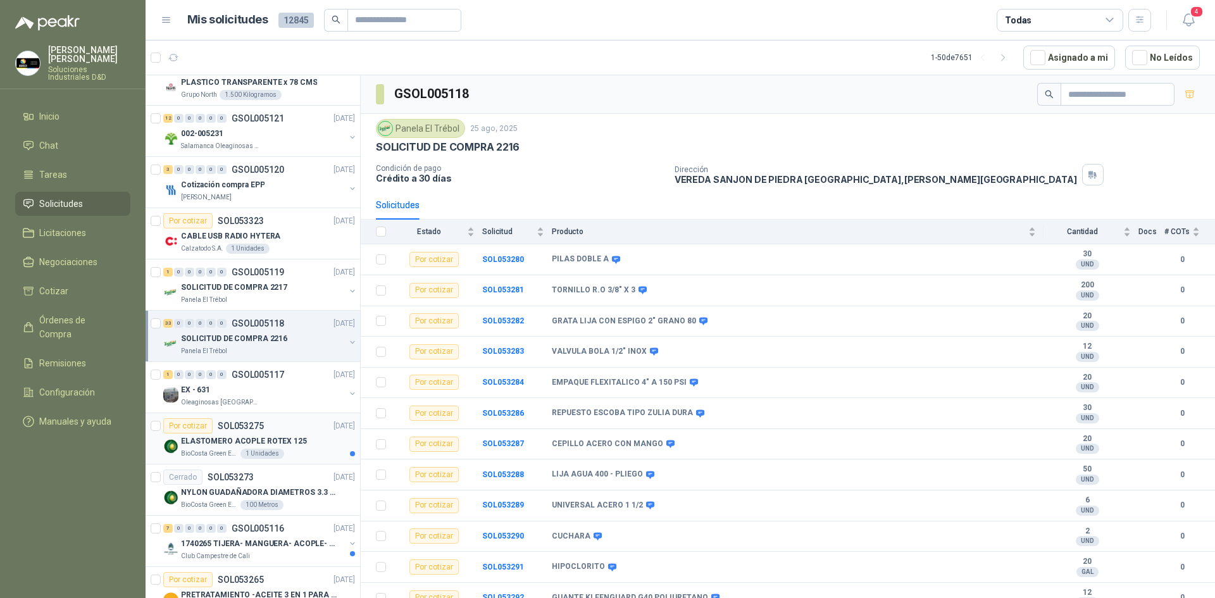
click at [289, 440] on p "ELASTOMERO ACOPLE ROTEX 125" at bounding box center [244, 441] width 126 height 12
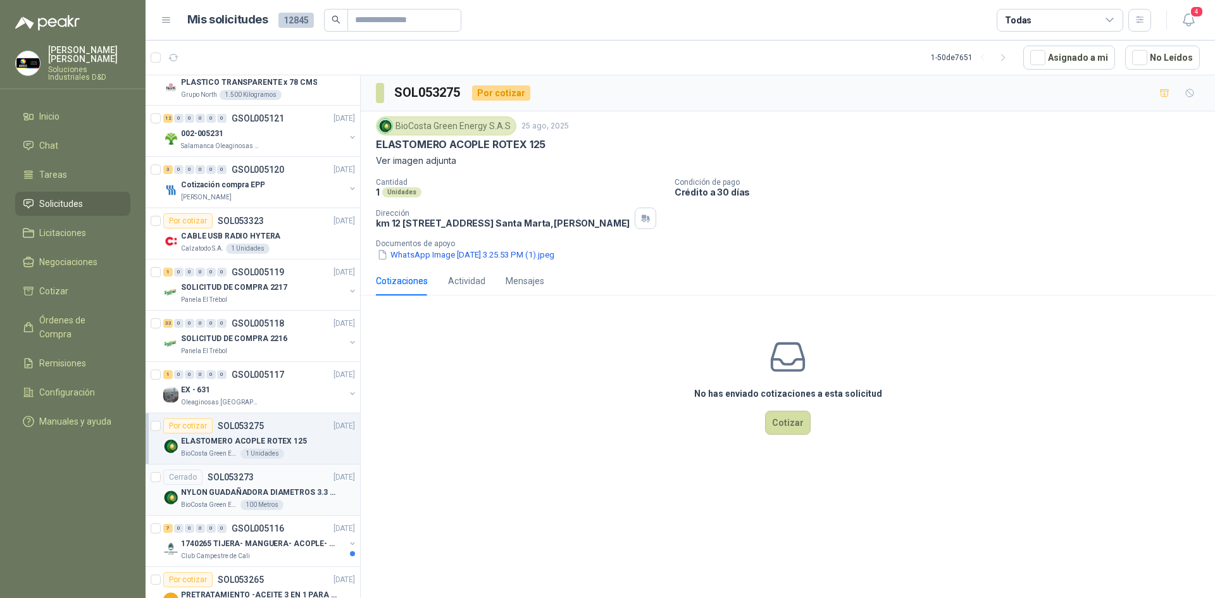
click at [283, 492] on p "NYLON GUADAÑADORA DIAMETROS 3.3 mm" at bounding box center [260, 492] width 158 height 12
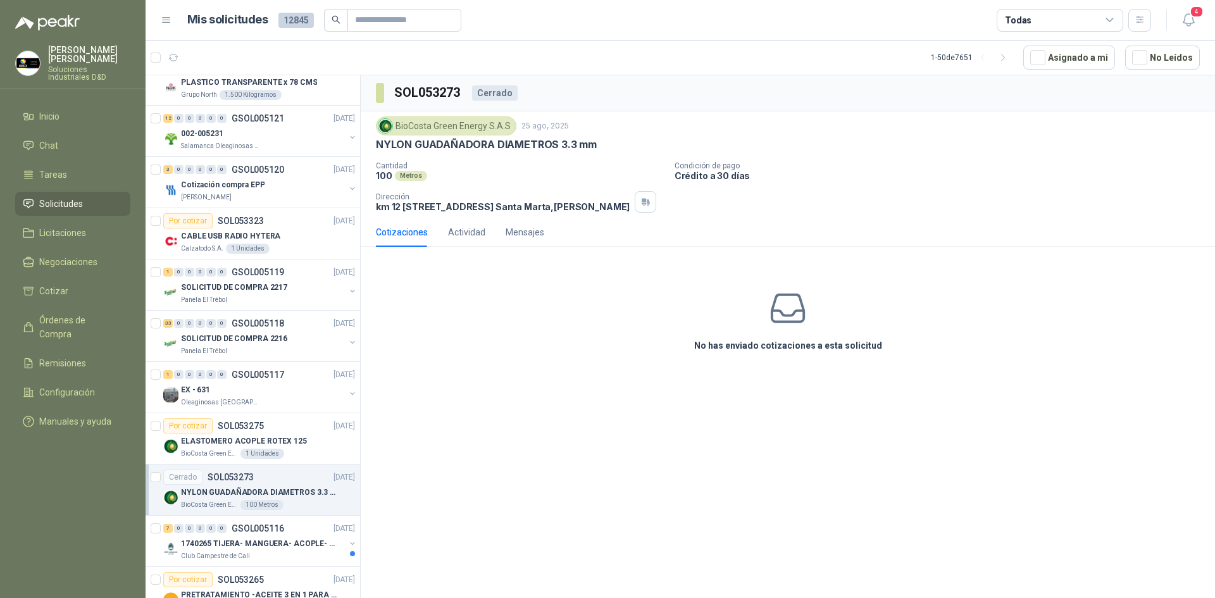
click at [469, 146] on p "NYLON GUADAÑADORA DIAMETROS 3.3 mm" at bounding box center [486, 144] width 221 height 13
copy p "NYLON GUADAÑADORA DIAMETROS 3.3 mm"
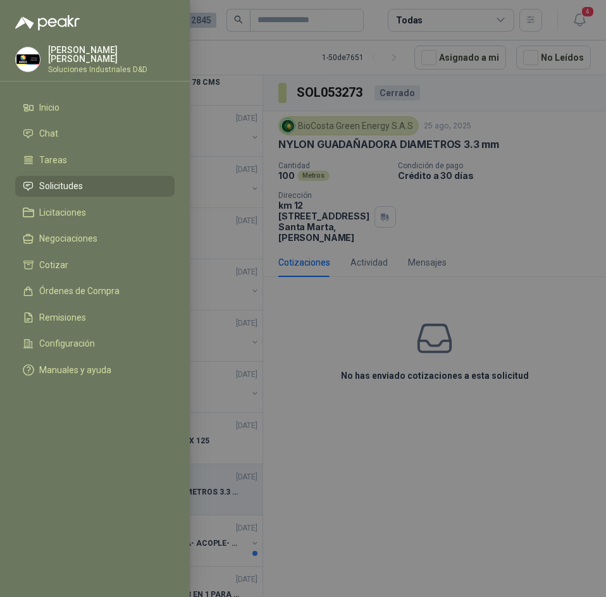
click at [285, 176] on div at bounding box center [303, 298] width 606 height 597
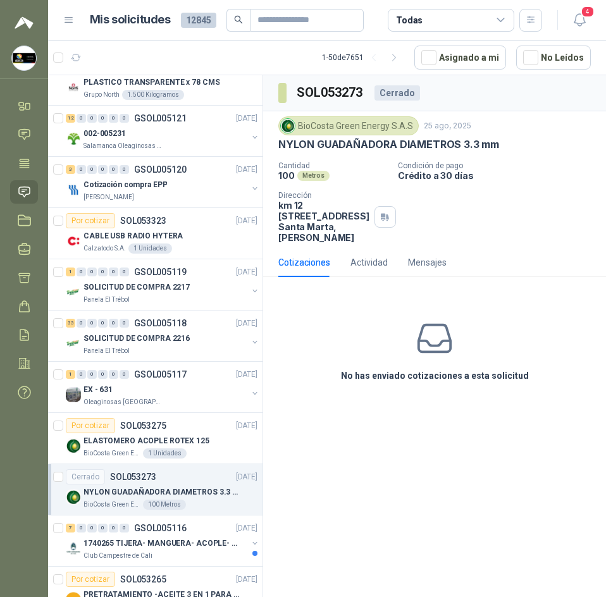
click at [390, 141] on p "NYLON GUADAÑADORA DIAMETROS 3.3 mm" at bounding box center [388, 144] width 221 height 13
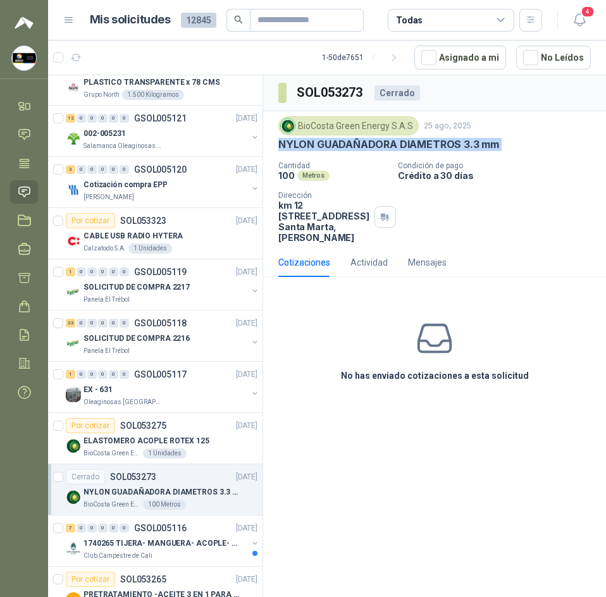
click at [390, 141] on p "NYLON GUADAÑADORA DIAMETROS 3.3 mm" at bounding box center [388, 144] width 221 height 13
copy p "NYLON GUADAÑADORA DIAMETROS 3.3 mm"
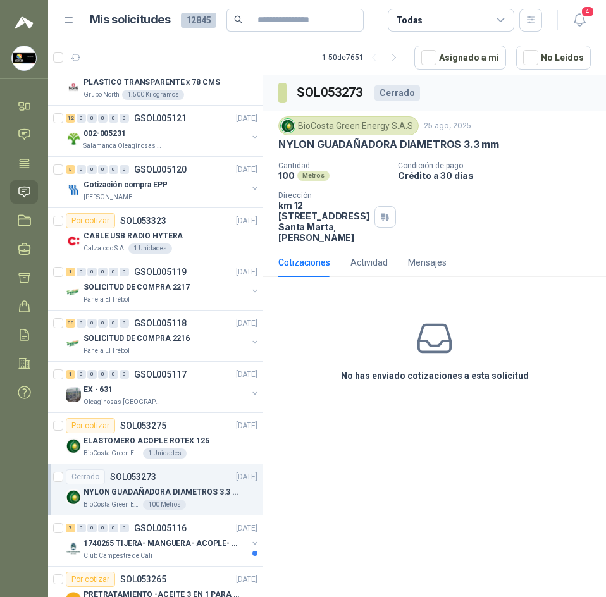
click at [341, 86] on h3 "SOL053273" at bounding box center [331, 93] width 68 height 20
click at [309, 57] on article "1 - 50 de 7651 Asignado a mi No Leídos" at bounding box center [327, 57] width 558 height 34
click at [394, 87] on div "Cerrado" at bounding box center [397, 92] width 46 height 15
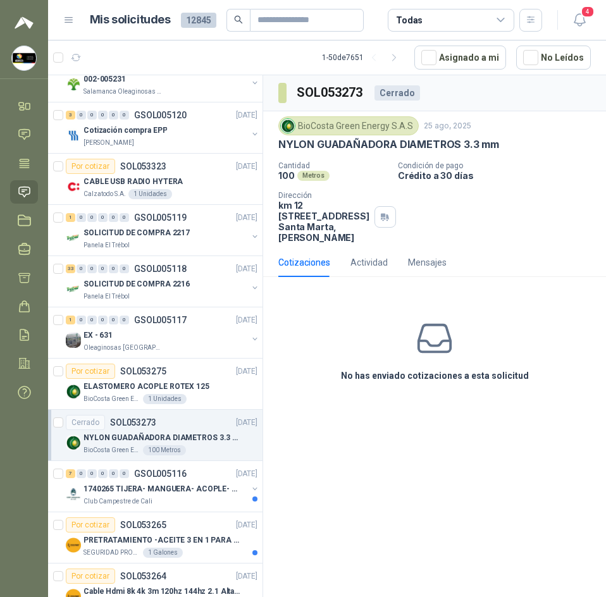
scroll to position [569, 0]
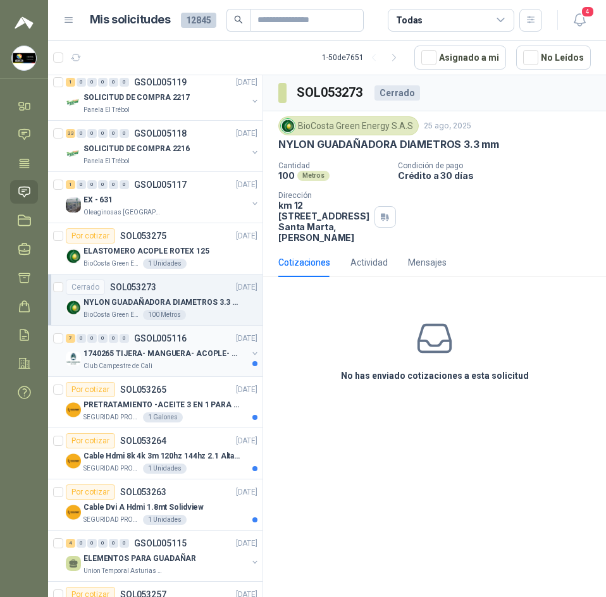
click at [147, 342] on p "GSOL005116" at bounding box center [160, 338] width 53 height 9
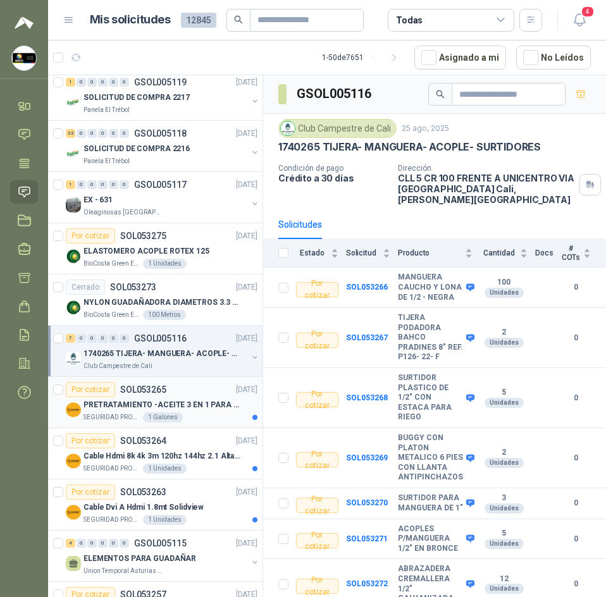
click at [214, 414] on div "SEGURIDAD PROVISER LTDA 1 Galones" at bounding box center [171, 417] width 174 height 10
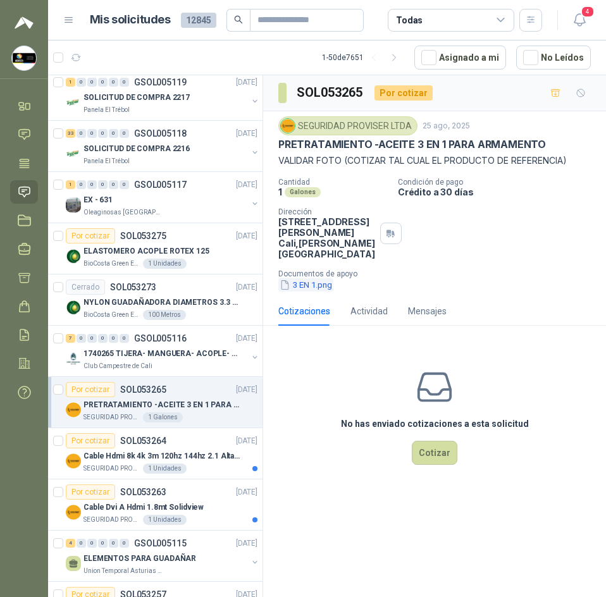
click at [317, 292] on button "3 EN 1.png" at bounding box center [305, 284] width 55 height 13
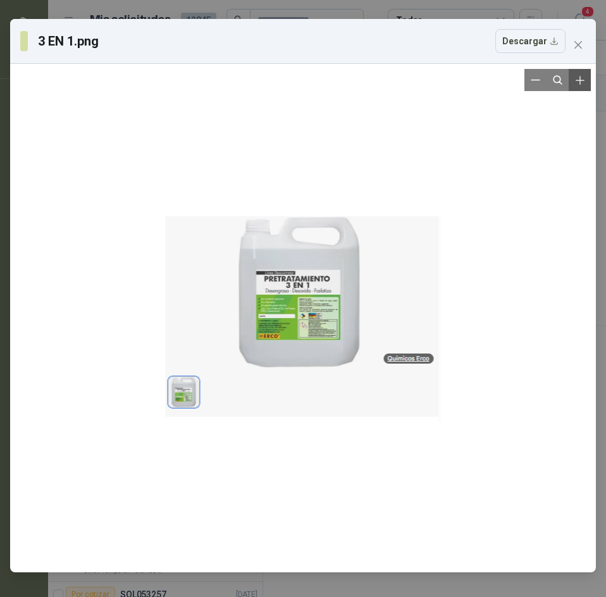
click at [575, 82] on icon "Zoom in" at bounding box center [580, 80] width 13 height 13
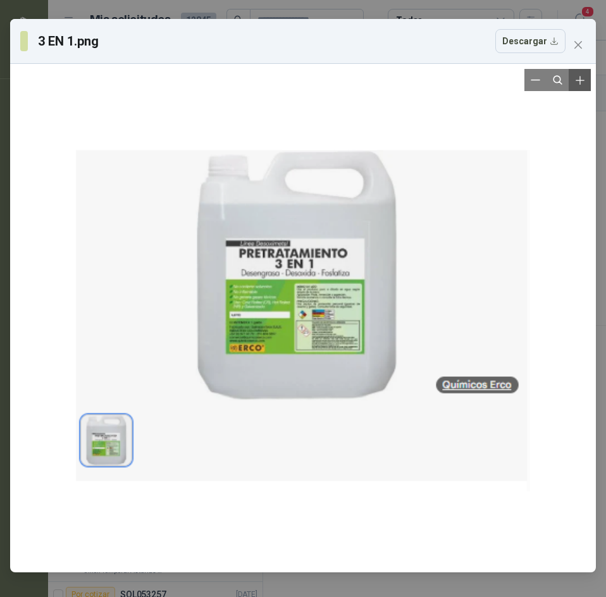
click at [575, 82] on icon "Zoom in" at bounding box center [580, 80] width 13 height 13
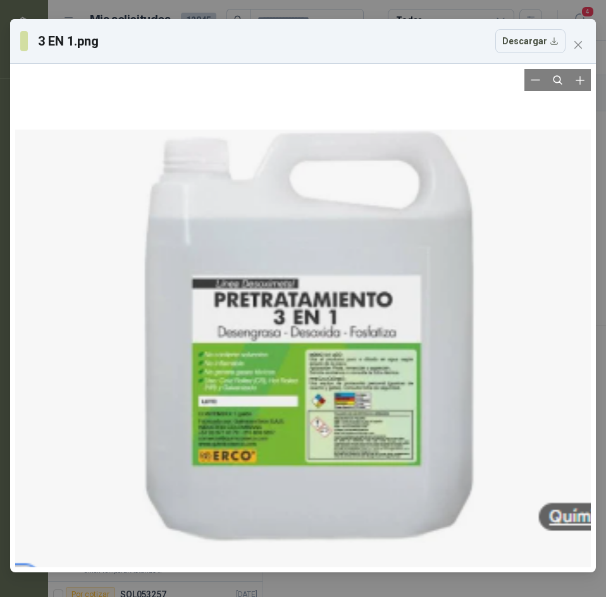
drag, startPoint x: 330, startPoint y: 135, endPoint x: 381, endPoint y: 199, distance: 82.0
click at [347, 221] on div at bounding box center [319, 407] width 748 height 1356
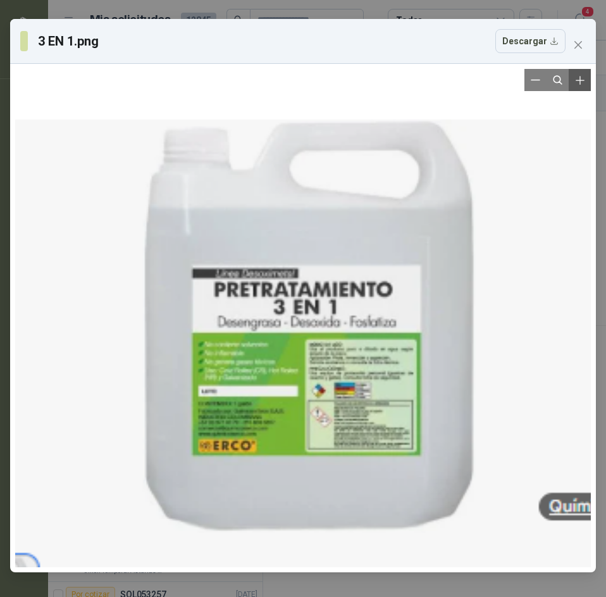
click at [589, 84] on button "Zoom in" at bounding box center [580, 80] width 22 height 22
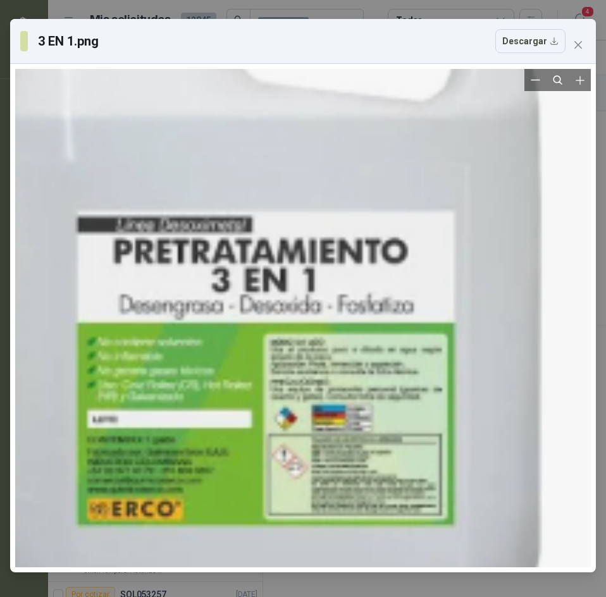
drag, startPoint x: 386, startPoint y: 356, endPoint x: 343, endPoint y: 336, distance: 47.3
click at [343, 336] on div at bounding box center [286, 428] width 1235 height 2238
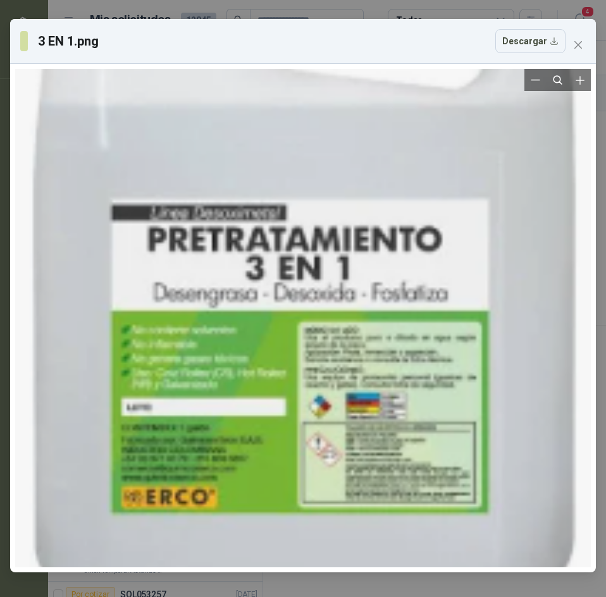
drag, startPoint x: 481, startPoint y: 221, endPoint x: 509, endPoint y: 210, distance: 29.3
click at [509, 210] on div at bounding box center [320, 416] width 1235 height 2238
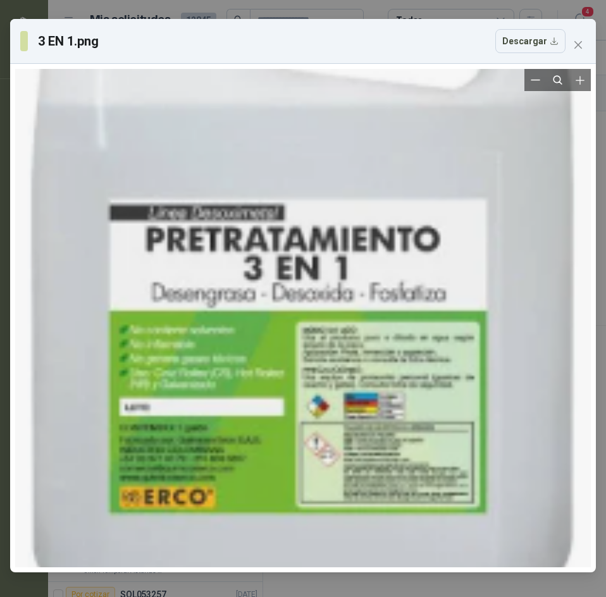
click at [443, 213] on div at bounding box center [318, 416] width 1235 height 2238
click at [588, 82] on button "Zoom in" at bounding box center [580, 80] width 22 height 22
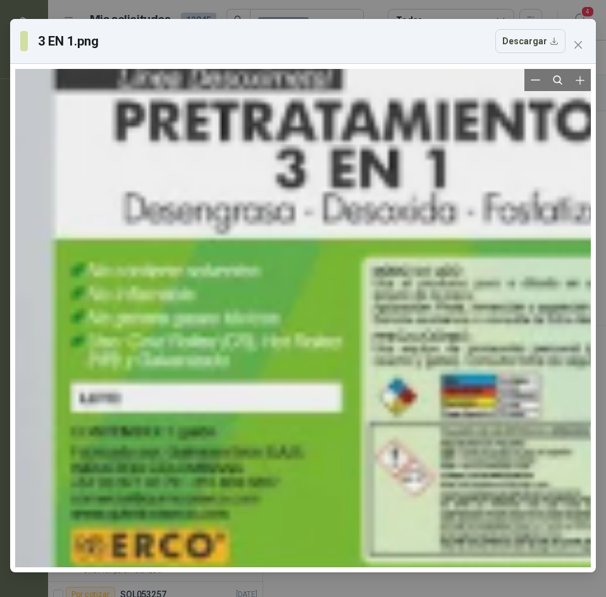
drag, startPoint x: 423, startPoint y: 266, endPoint x: 486, endPoint y: 202, distance: 90.4
click at [486, 202] on div at bounding box center [400, 412] width 2036 height 3689
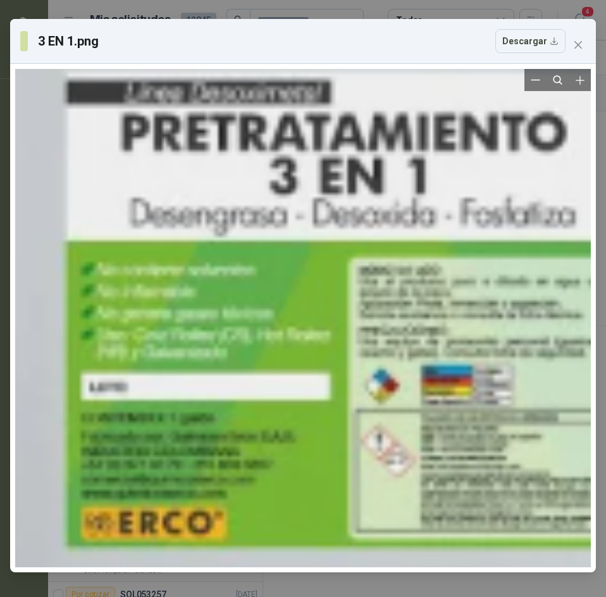
drag, startPoint x: 481, startPoint y: 268, endPoint x: 445, endPoint y: 276, distance: 37.0
click at [445, 276] on div at bounding box center [383, 399] width 1871 height 3389
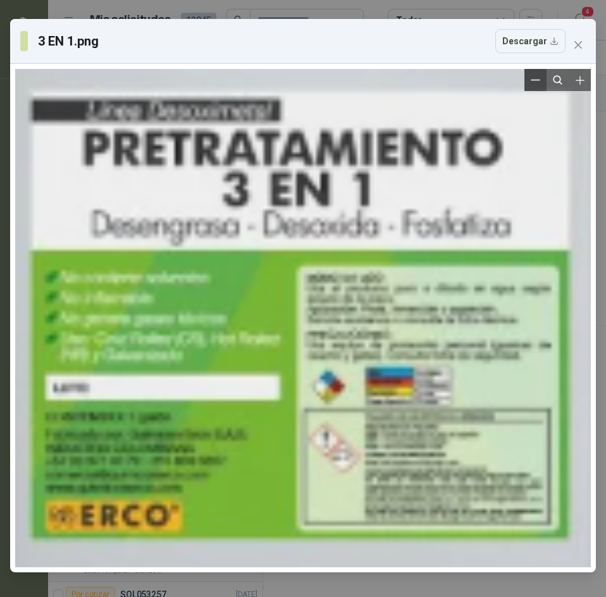
click at [534, 79] on icon "Zoom out" at bounding box center [535, 79] width 9 height 9
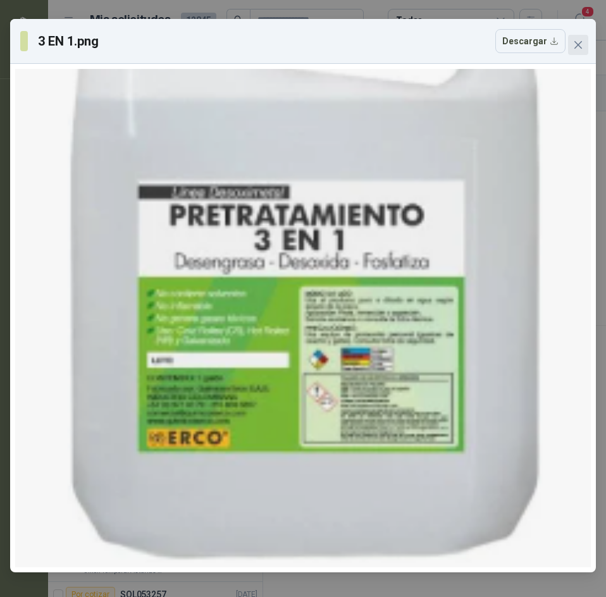
click at [571, 36] on button "Close" at bounding box center [578, 45] width 20 height 20
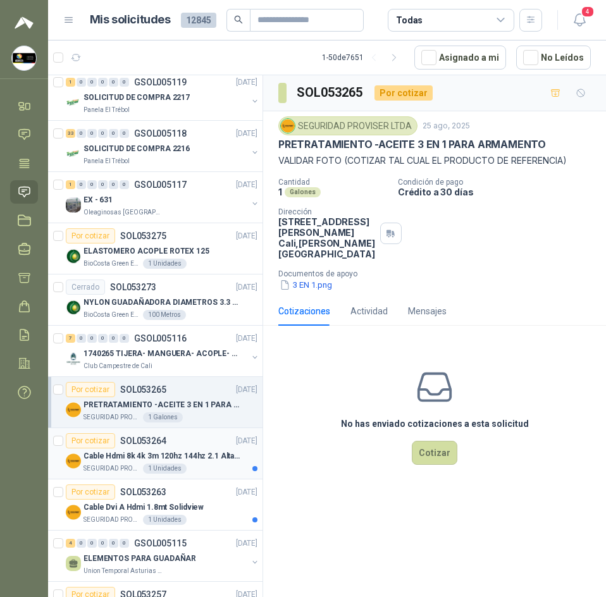
scroll to position [633, 0]
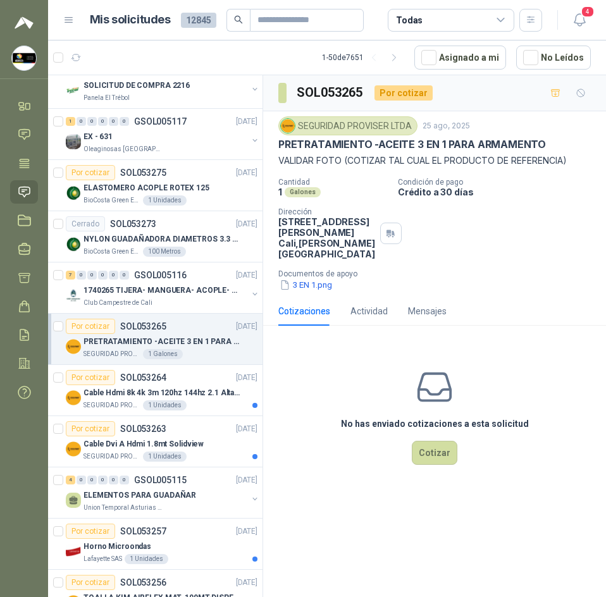
click at [459, 149] on p "PRETRATAMIENTO -ACEITE 3 EN 1 PARA ARMAMENTO" at bounding box center [412, 144] width 268 height 13
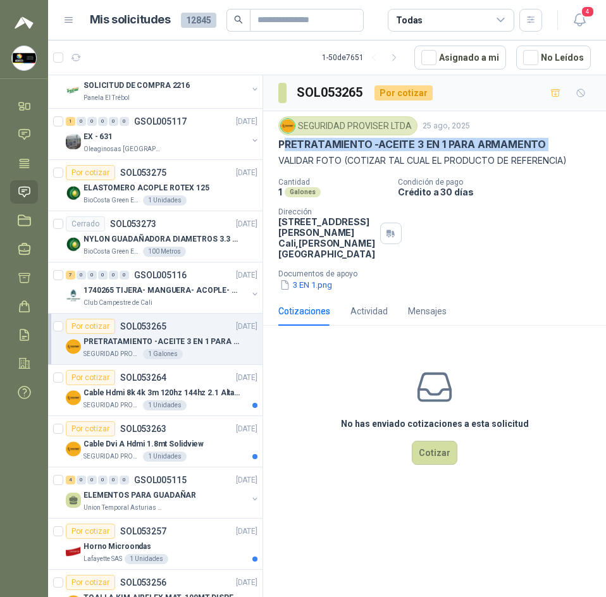
click at [459, 149] on p "PRETRATAMIENTO -ACEITE 3 EN 1 PARA ARMAMENTO" at bounding box center [412, 144] width 268 height 13
click at [314, 292] on button "3 EN 1.png" at bounding box center [305, 284] width 55 height 13
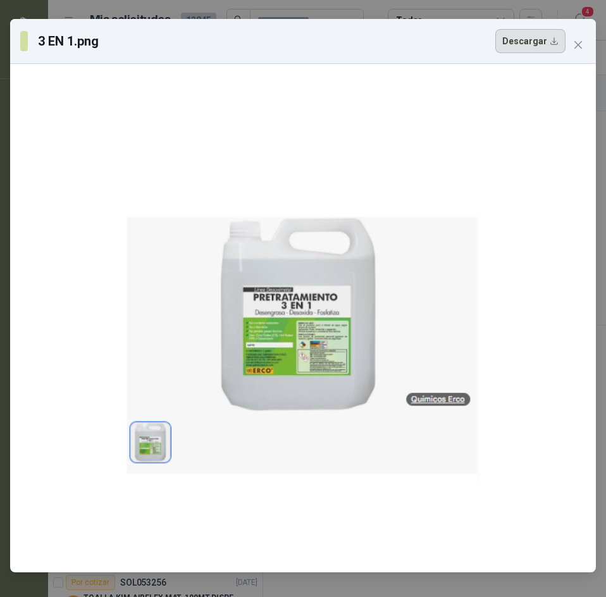
click at [541, 39] on button "Descargar" at bounding box center [530, 41] width 70 height 24
click at [578, 40] on span "Close" at bounding box center [578, 45] width 20 height 10
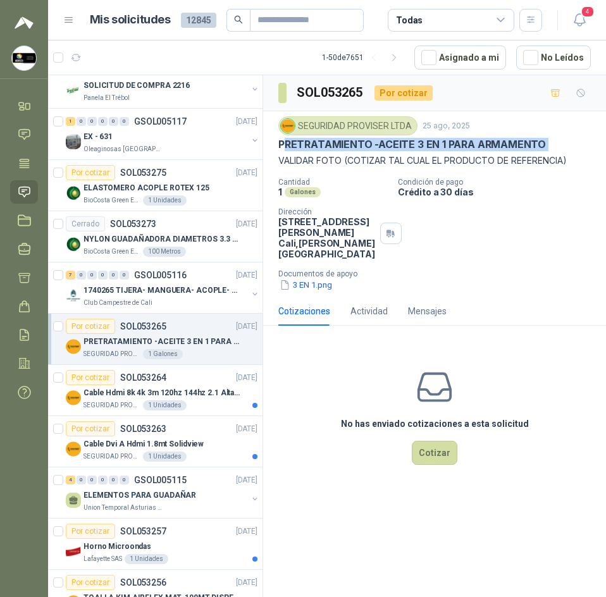
copy p "PRETRATAMIENTO -ACEITE 3 EN 1 PARA ARMAMENTO"
click at [583, 20] on icon "button" at bounding box center [579, 20] width 11 height 12
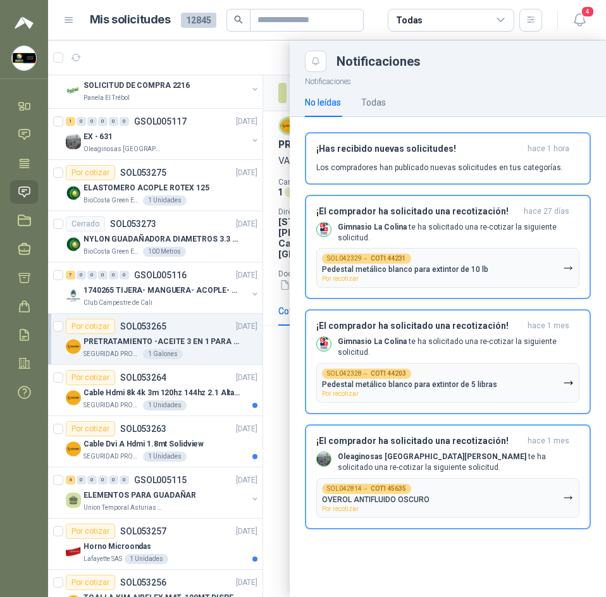
click at [228, 43] on div at bounding box center [327, 318] width 558 height 557
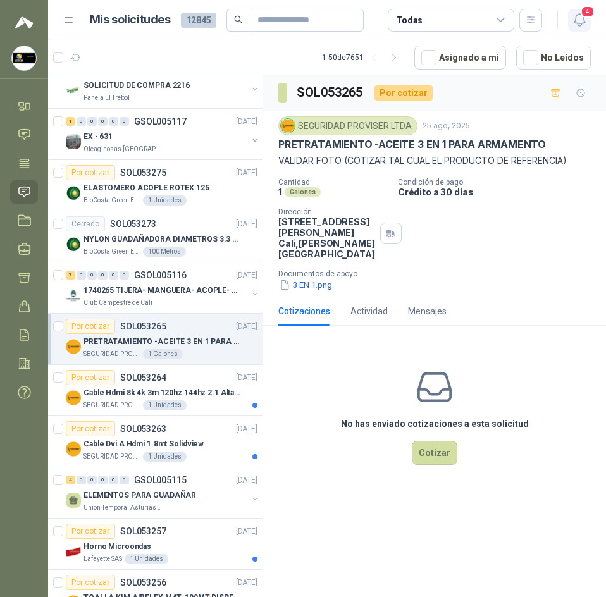
click at [589, 13] on span "4" at bounding box center [588, 12] width 14 height 12
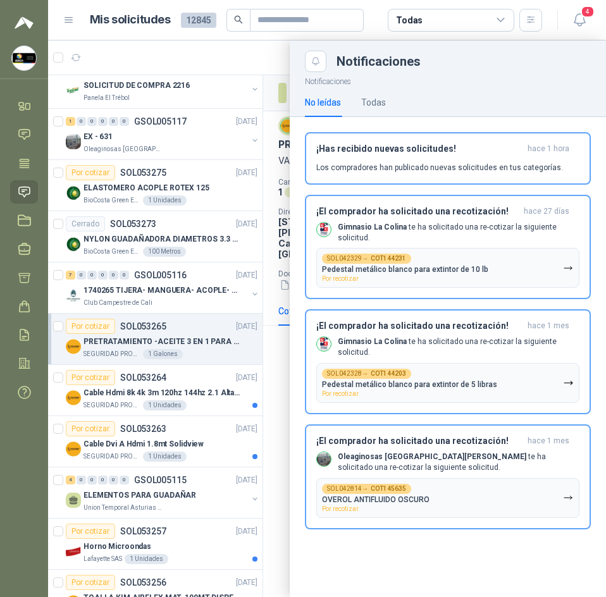
click at [201, 58] on div at bounding box center [327, 318] width 558 height 557
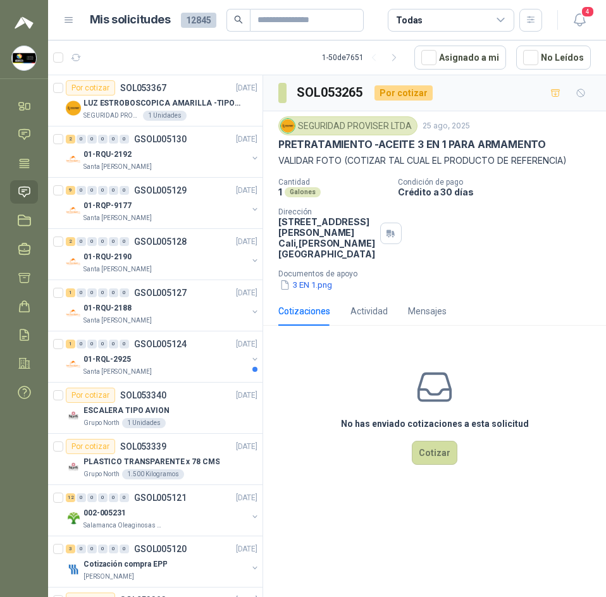
drag, startPoint x: 273, startPoint y: 146, endPoint x: 553, endPoint y: 139, distance: 280.3
click at [553, 139] on div "SEGURIDAD PROVISER LTDA [DATE] PRETRATAMIENTO -ACEITE 3 EN 1 PARA ARMAMENTO VAL…" at bounding box center [434, 203] width 343 height 185
click at [330, 292] on button "3 EN 1.png" at bounding box center [305, 284] width 55 height 13
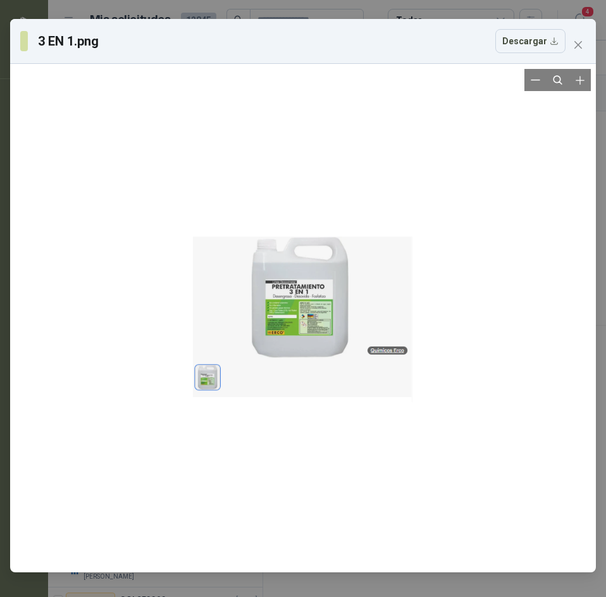
click at [308, 416] on div at bounding box center [303, 318] width 220 height 399
click at [578, 48] on icon "close" at bounding box center [578, 45] width 10 height 10
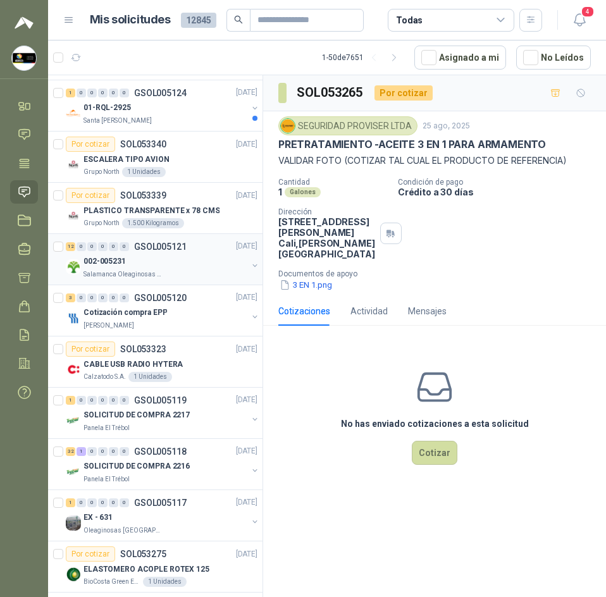
scroll to position [253, 0]
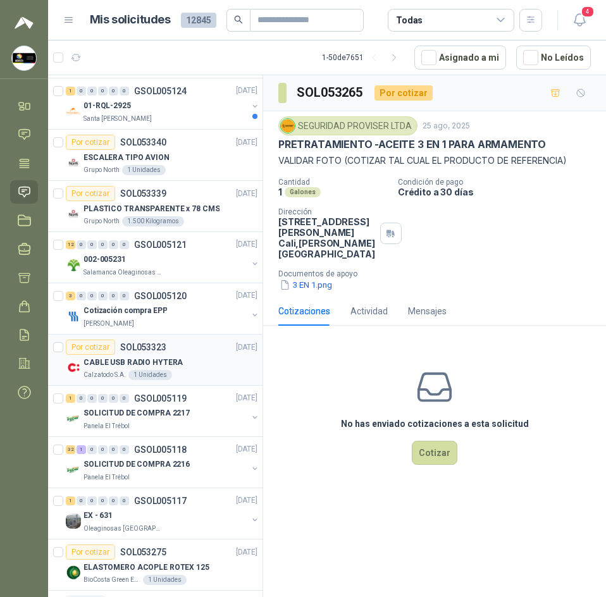
click at [152, 349] on p "SOL053323" at bounding box center [143, 347] width 46 height 9
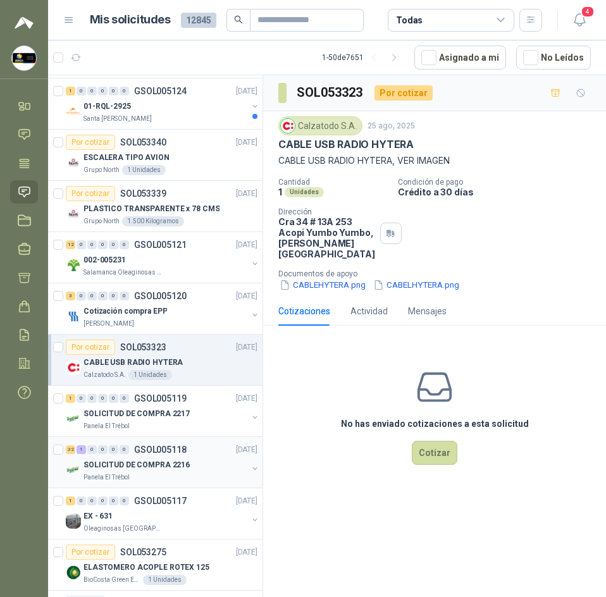
click at [153, 469] on p "SOLICITUD DE COMPRA 2216" at bounding box center [137, 465] width 106 height 12
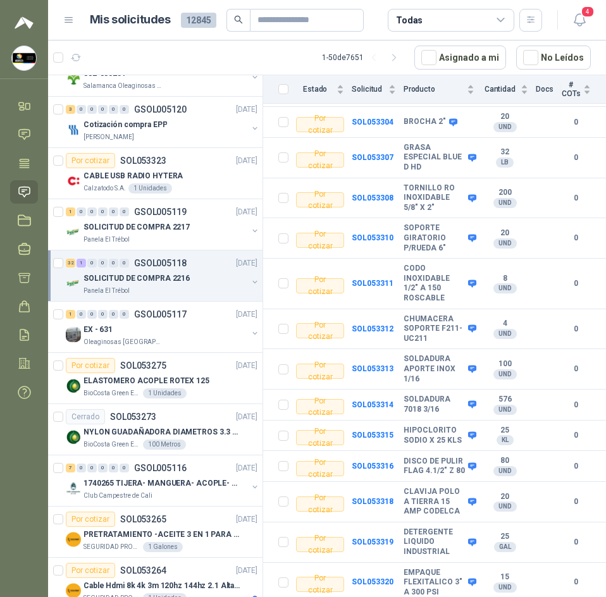
scroll to position [443, 0]
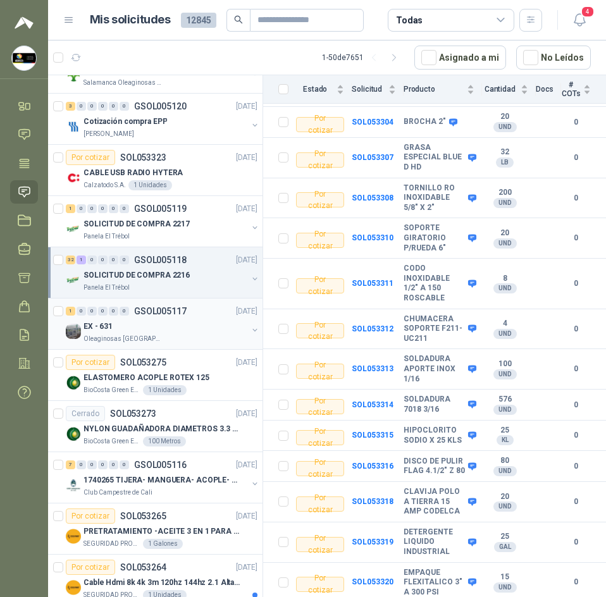
click at [145, 321] on div "EX - 631" at bounding box center [166, 326] width 164 height 15
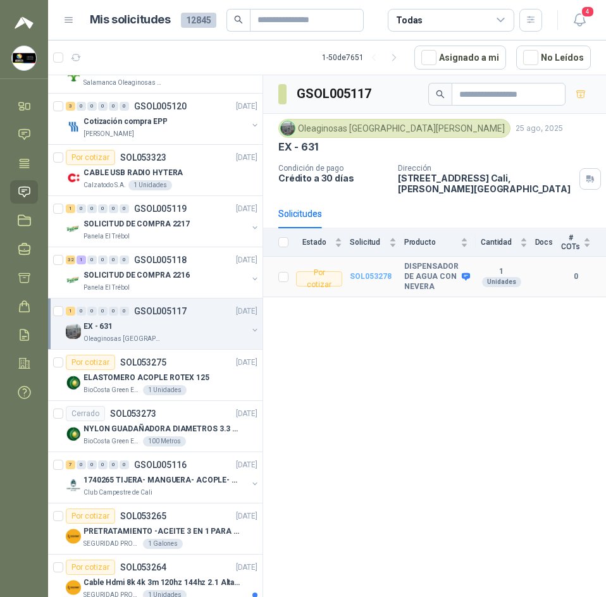
click at [368, 272] on b "SOL053278" at bounding box center [371, 276] width 42 height 9
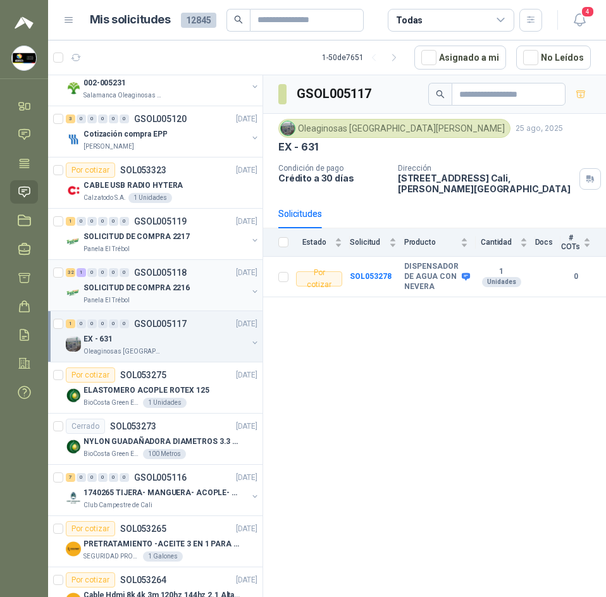
scroll to position [443, 0]
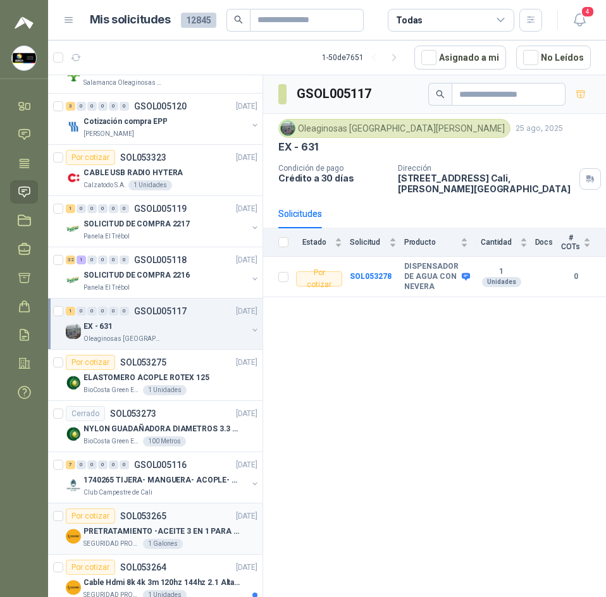
click at [197, 529] on p "PRETRATAMIENTO -ACEITE 3 EN 1 PARA ARMAMENTO" at bounding box center [163, 532] width 158 height 12
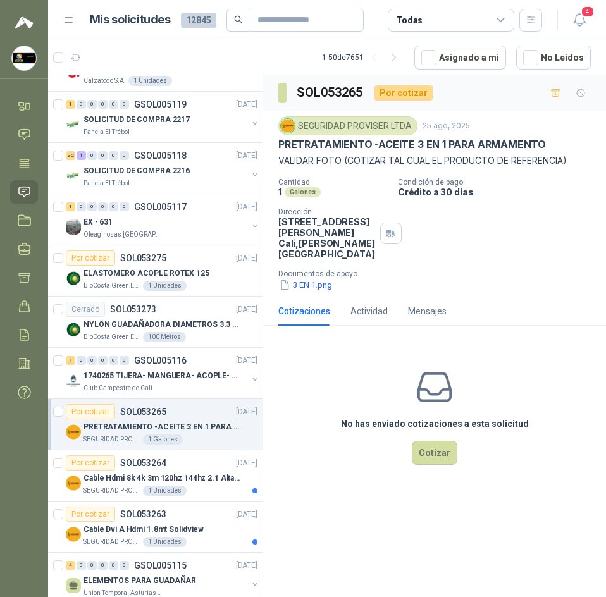
scroll to position [569, 0]
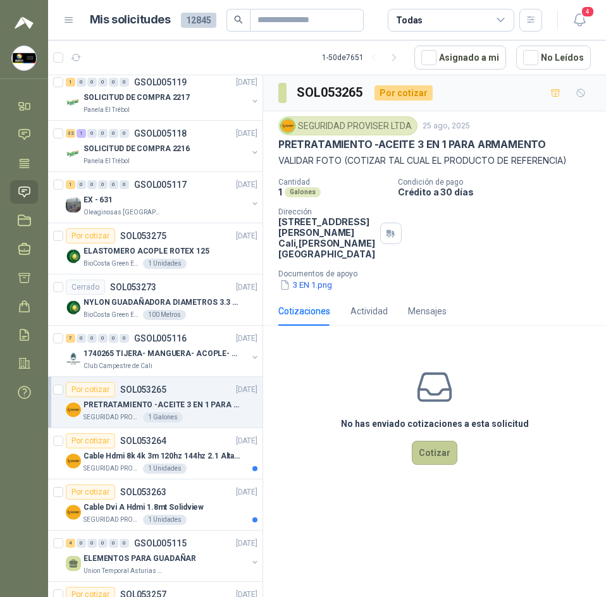
click at [450, 458] on button "Cotizar" at bounding box center [435, 453] width 46 height 24
